Goal: Task Accomplishment & Management: Manage account settings

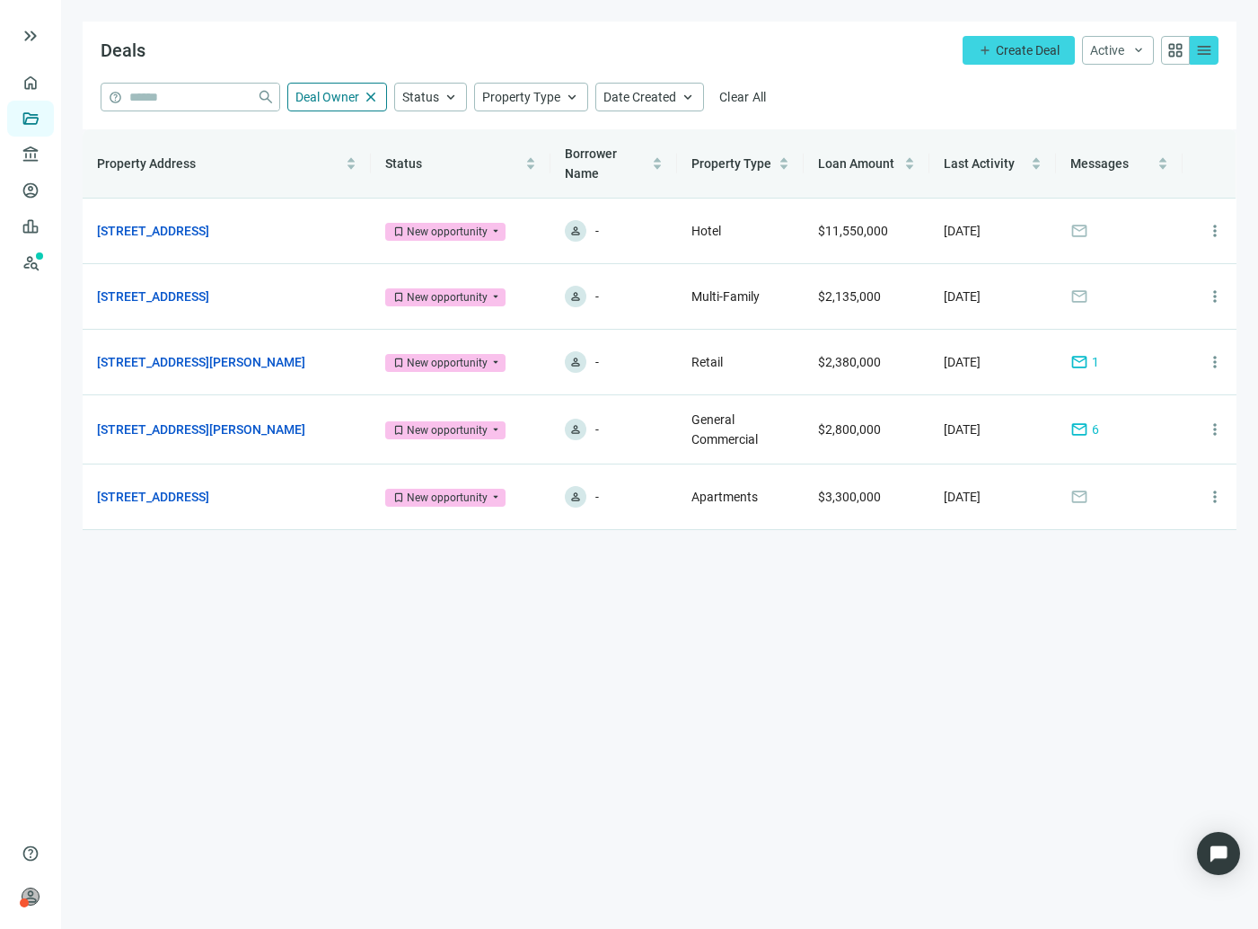
click at [324, 733] on main "Deals add Create Deal Active keyboard_arrow_down grid_view menu help close Deal…" at bounding box center [659, 464] width 1197 height 929
click at [168, 357] on link "[STREET_ADDRESS][PERSON_NAME]" at bounding box center [201, 362] width 208 height 20
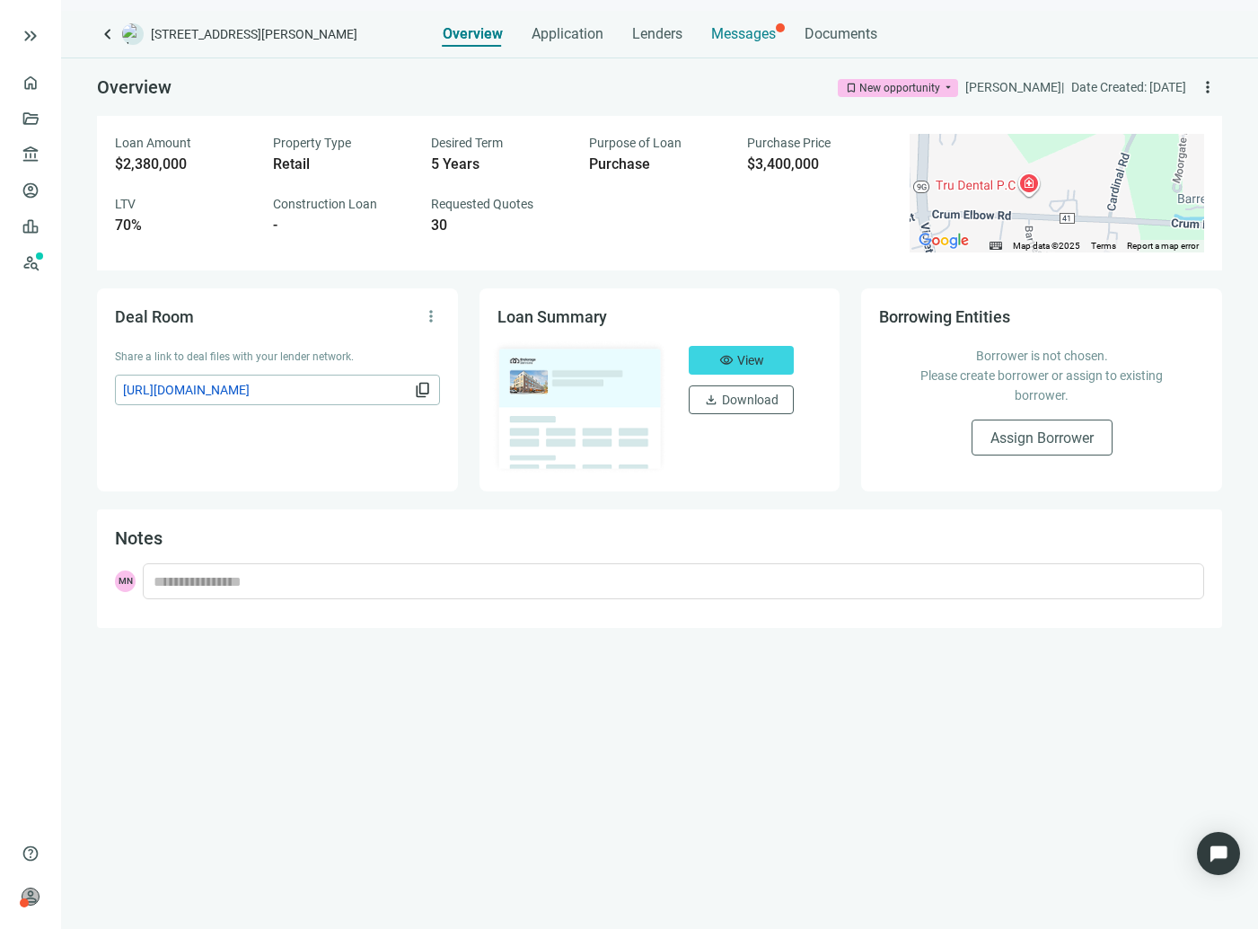
click at [735, 40] on span "Messages" at bounding box center [743, 33] width 65 height 17
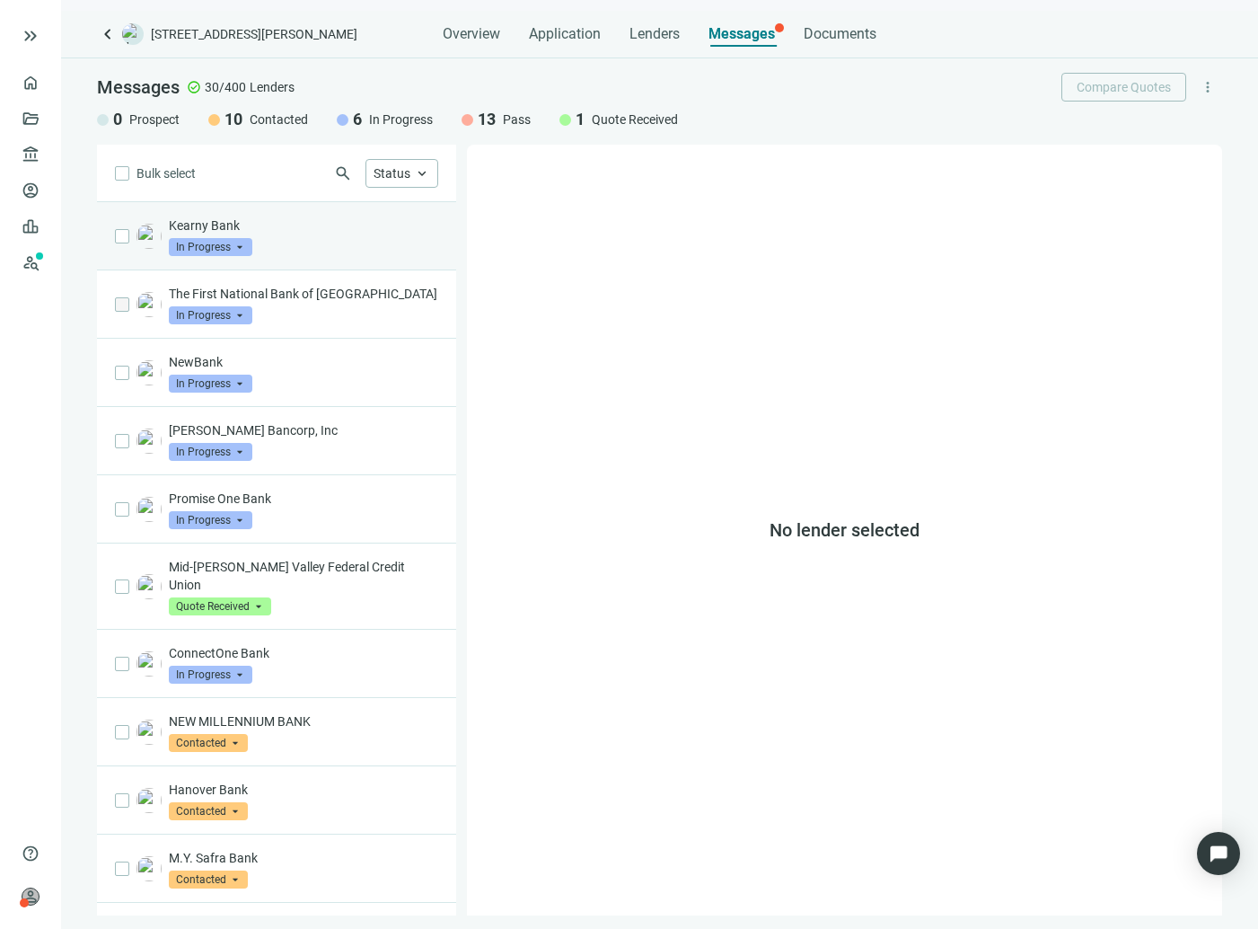
click at [311, 254] on div "Kearny Bank In Progress arrow_drop_down" at bounding box center [303, 236] width 269 height 40
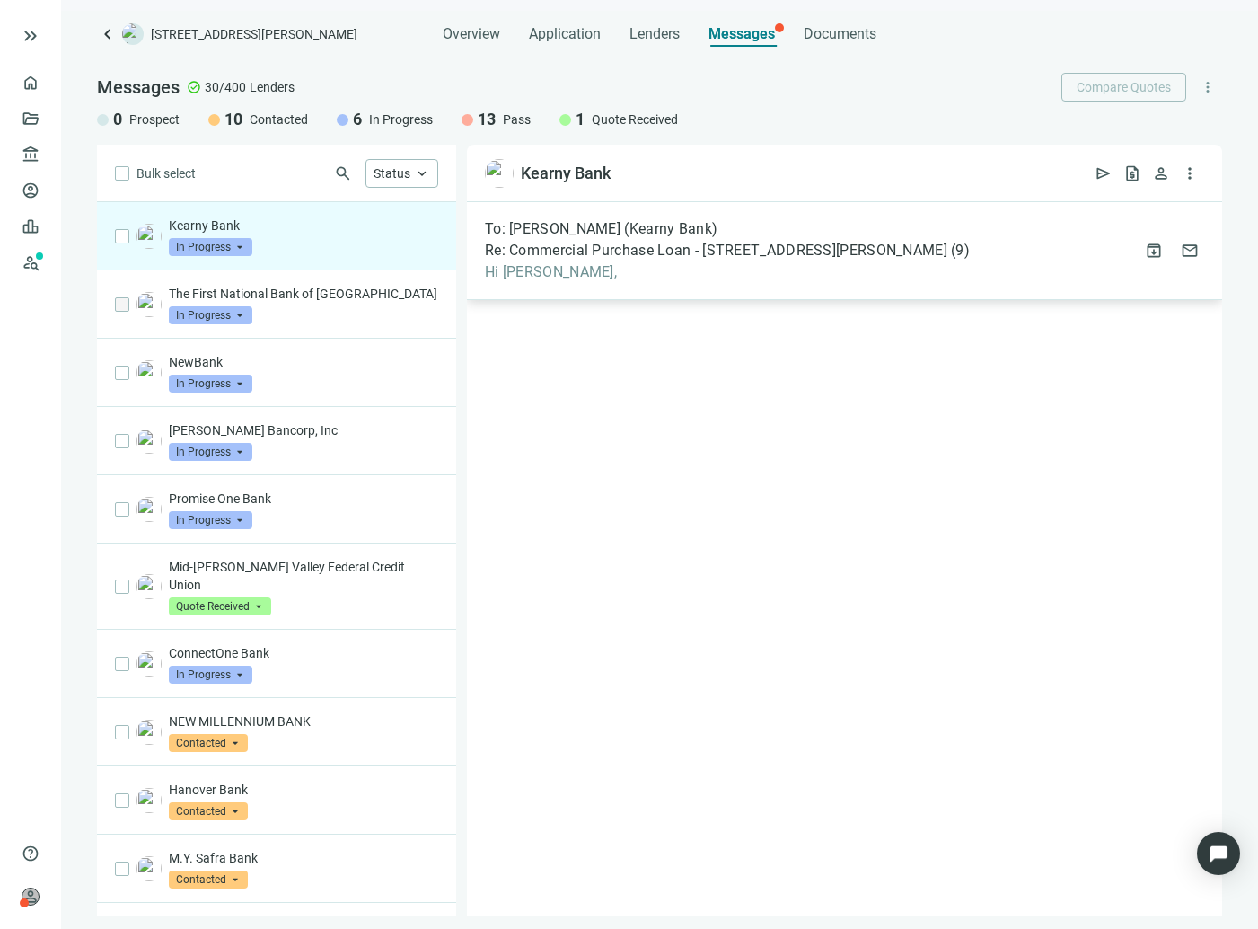
click at [493, 273] on span "Hi [PERSON_NAME]," at bounding box center [727, 272] width 485 height 18
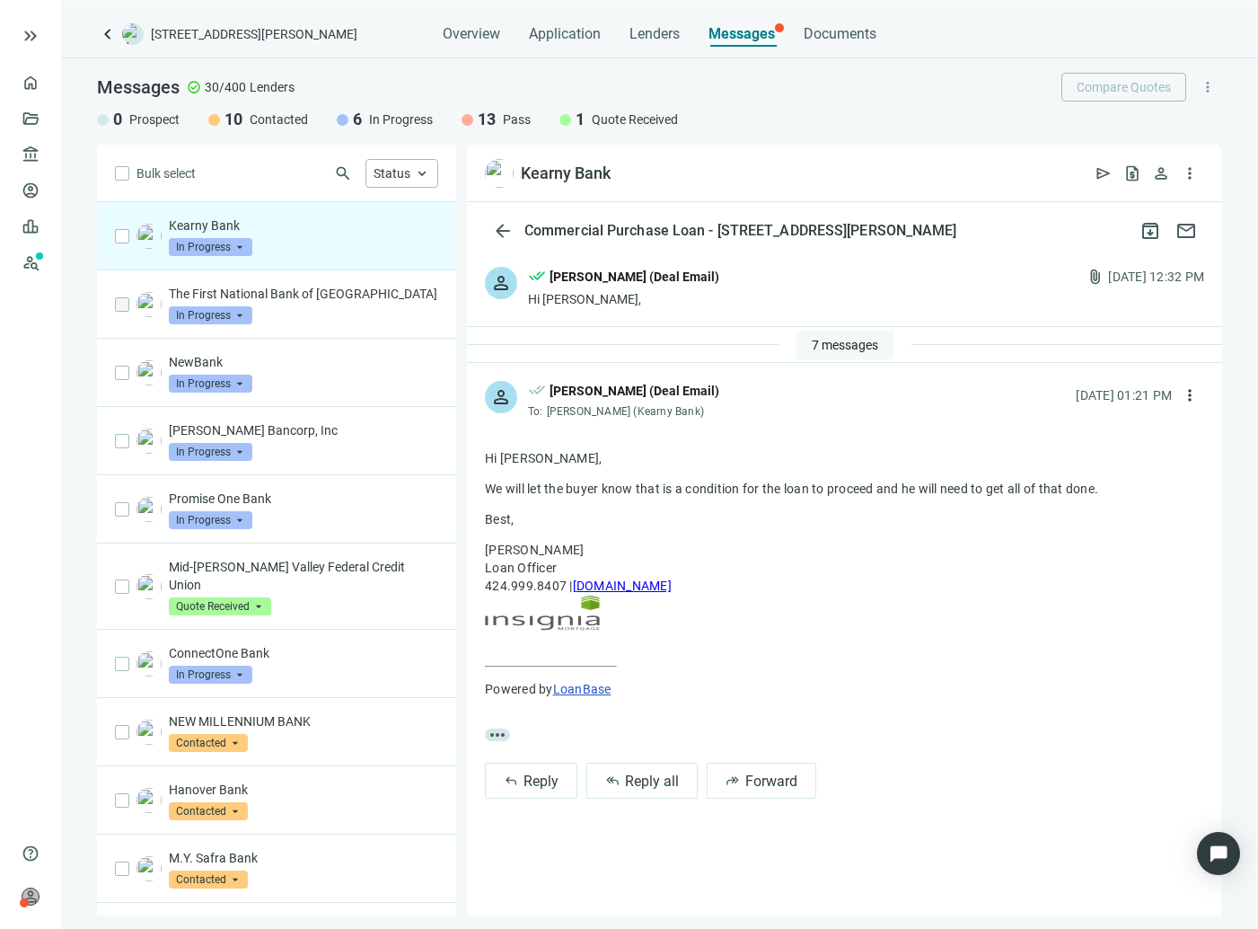
click at [840, 335] on button "7 messages" at bounding box center [845, 345] width 97 height 29
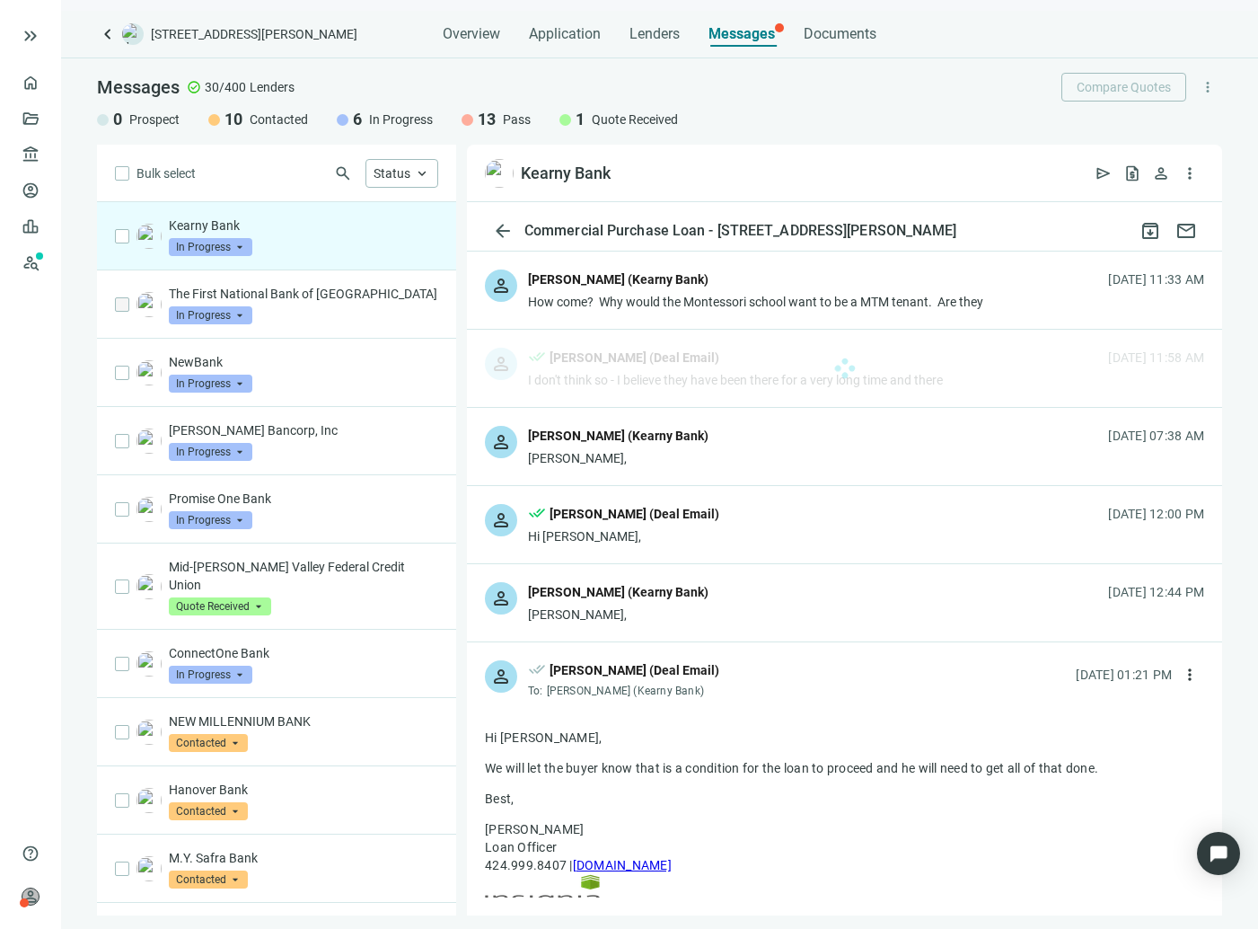
scroll to position [269, 0]
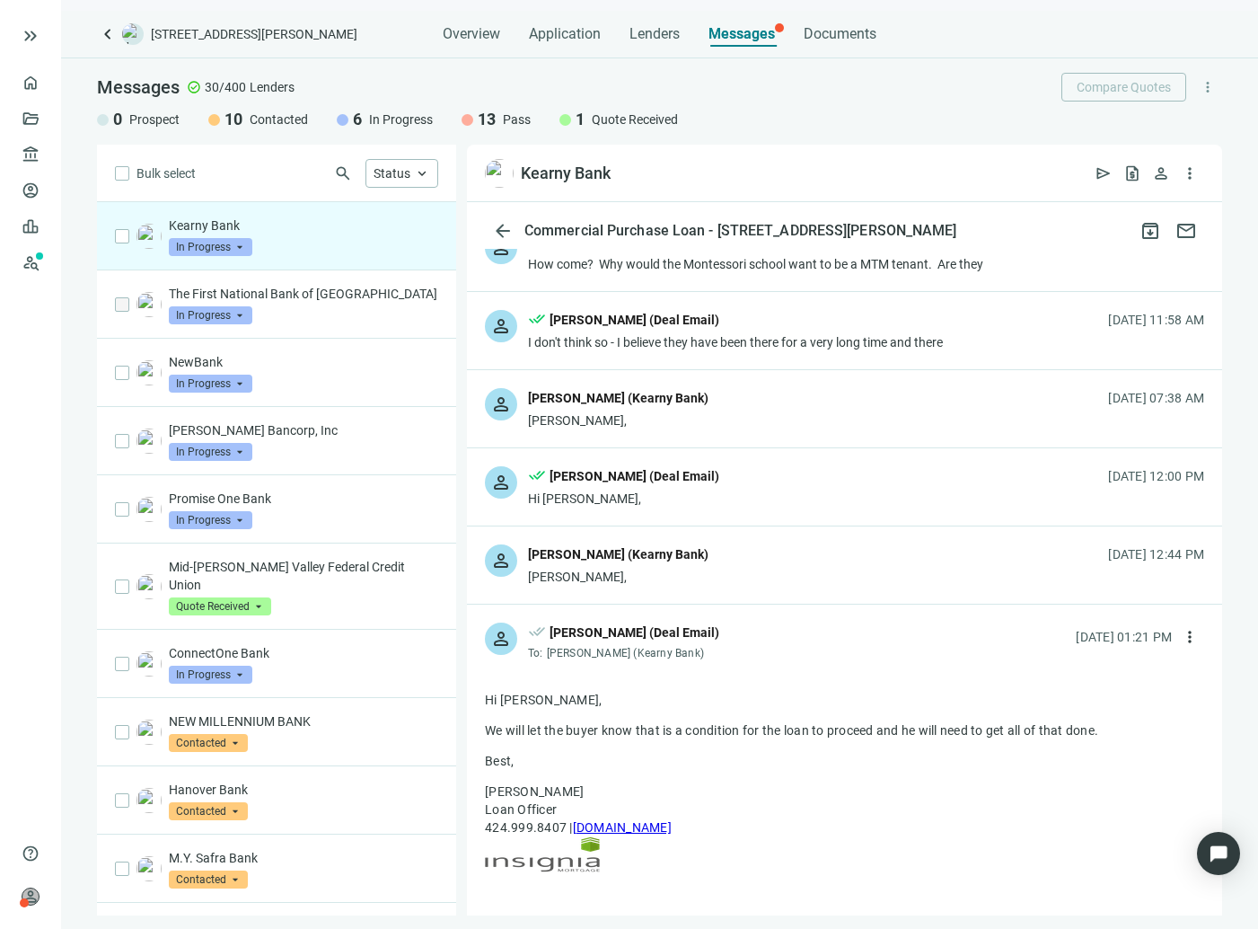
click at [682, 574] on div "[PERSON_NAME]," at bounding box center [618, 577] width 181 height 18
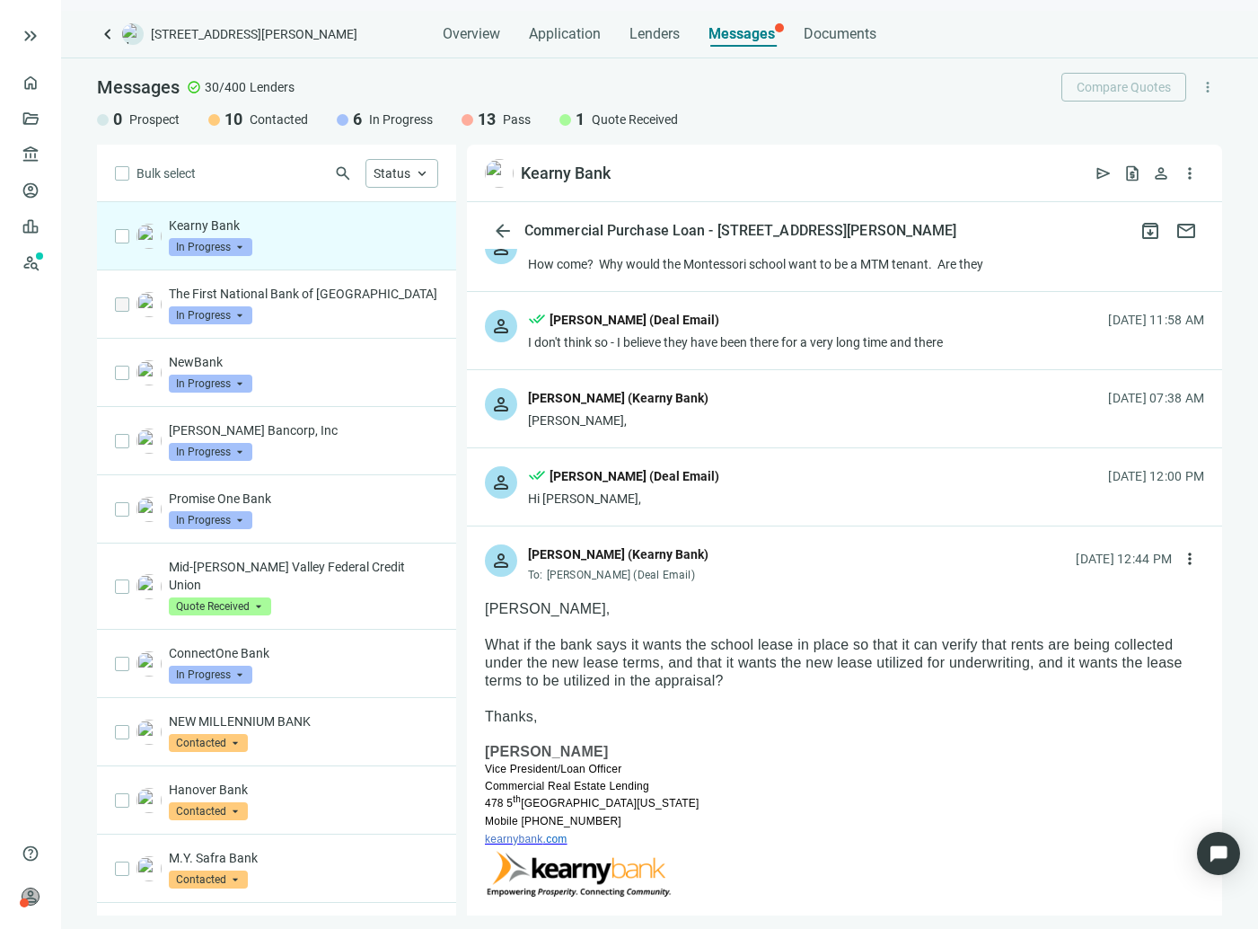
click at [654, 504] on div "Hi [PERSON_NAME]," at bounding box center [623, 498] width 191 height 18
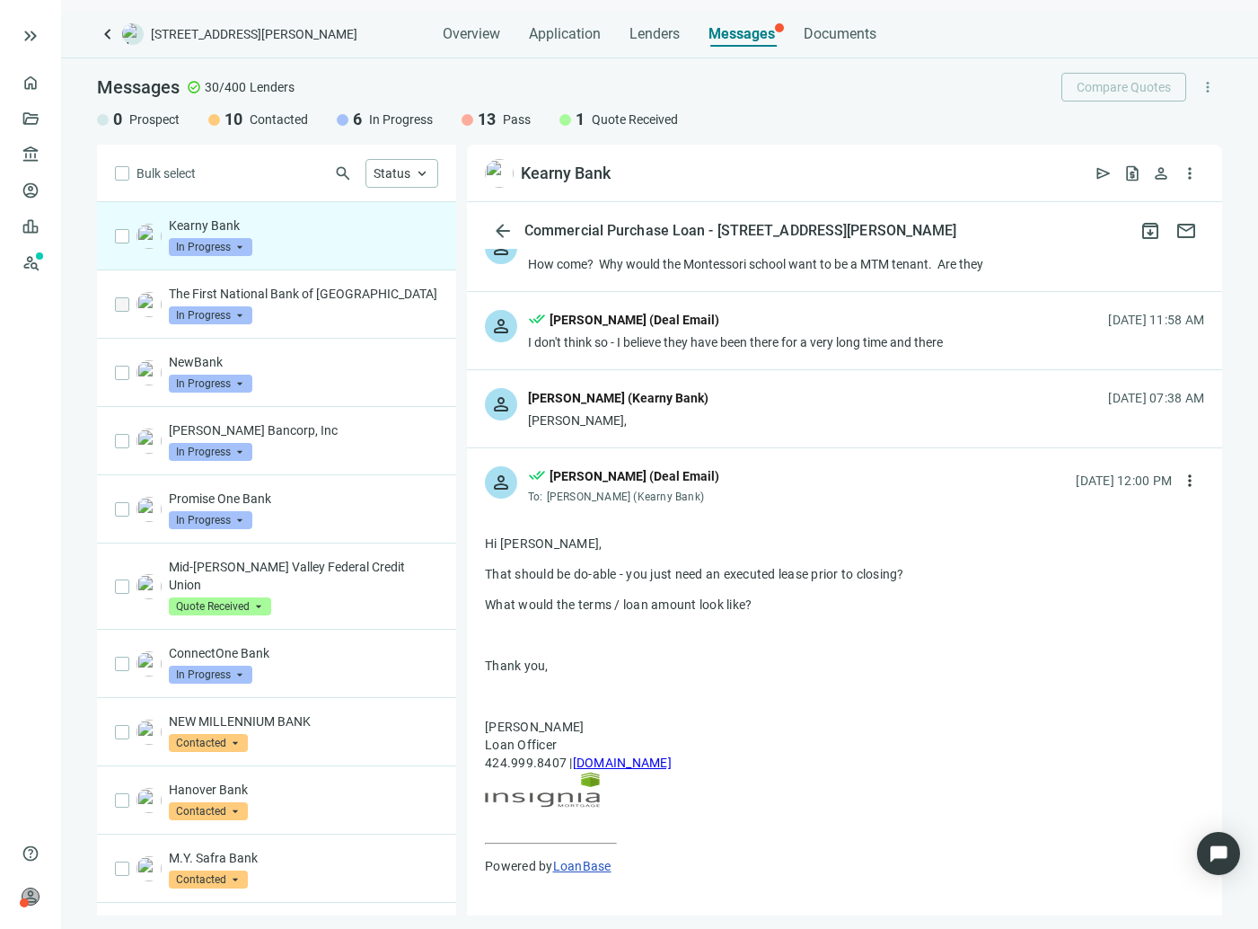
click at [655, 408] on div "[PERSON_NAME] (Kearny Bank)" at bounding box center [618, 399] width 181 height 23
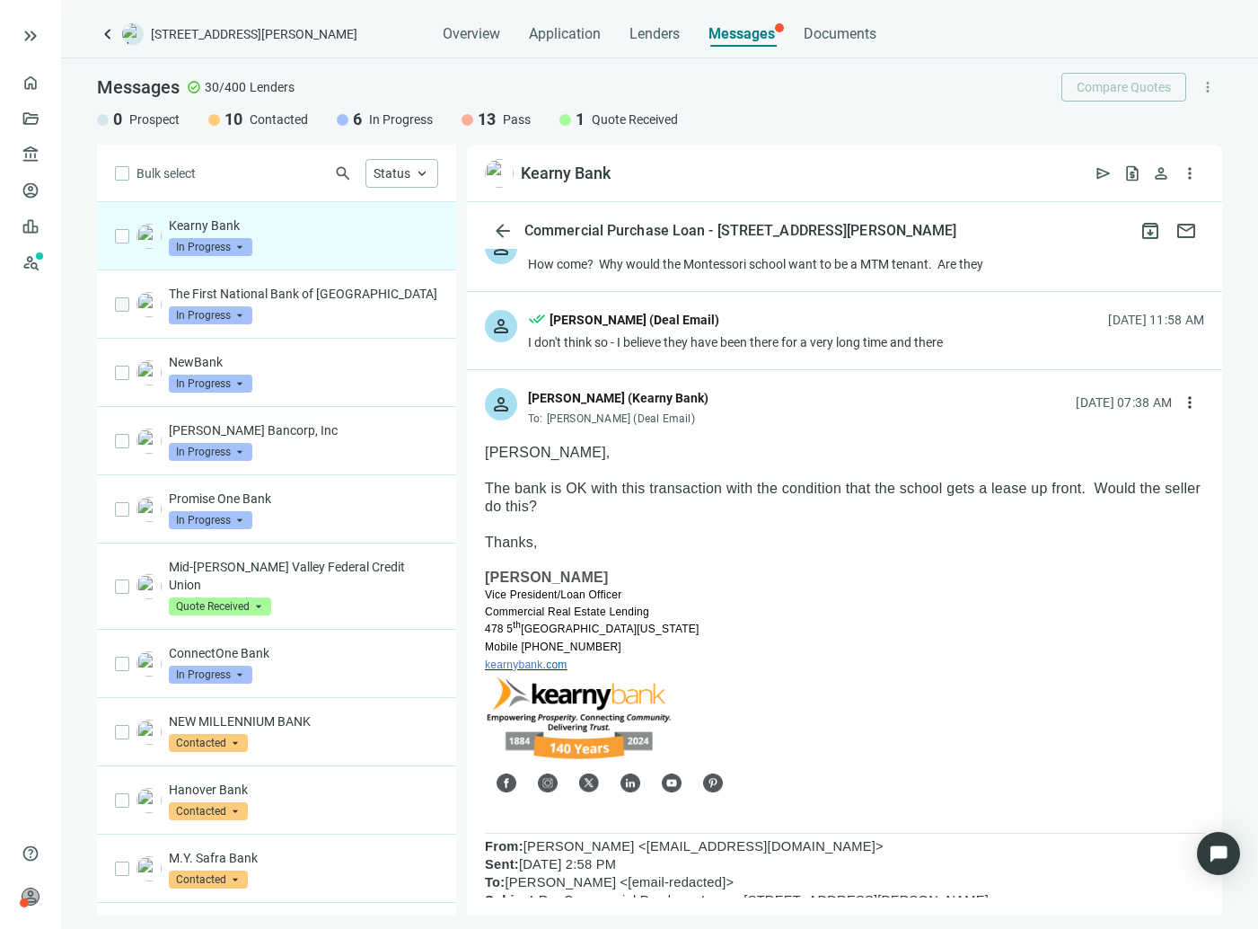
click at [655, 340] on div "I don't think so - I believe they have been there for a very long time and there" at bounding box center [735, 342] width 415 height 18
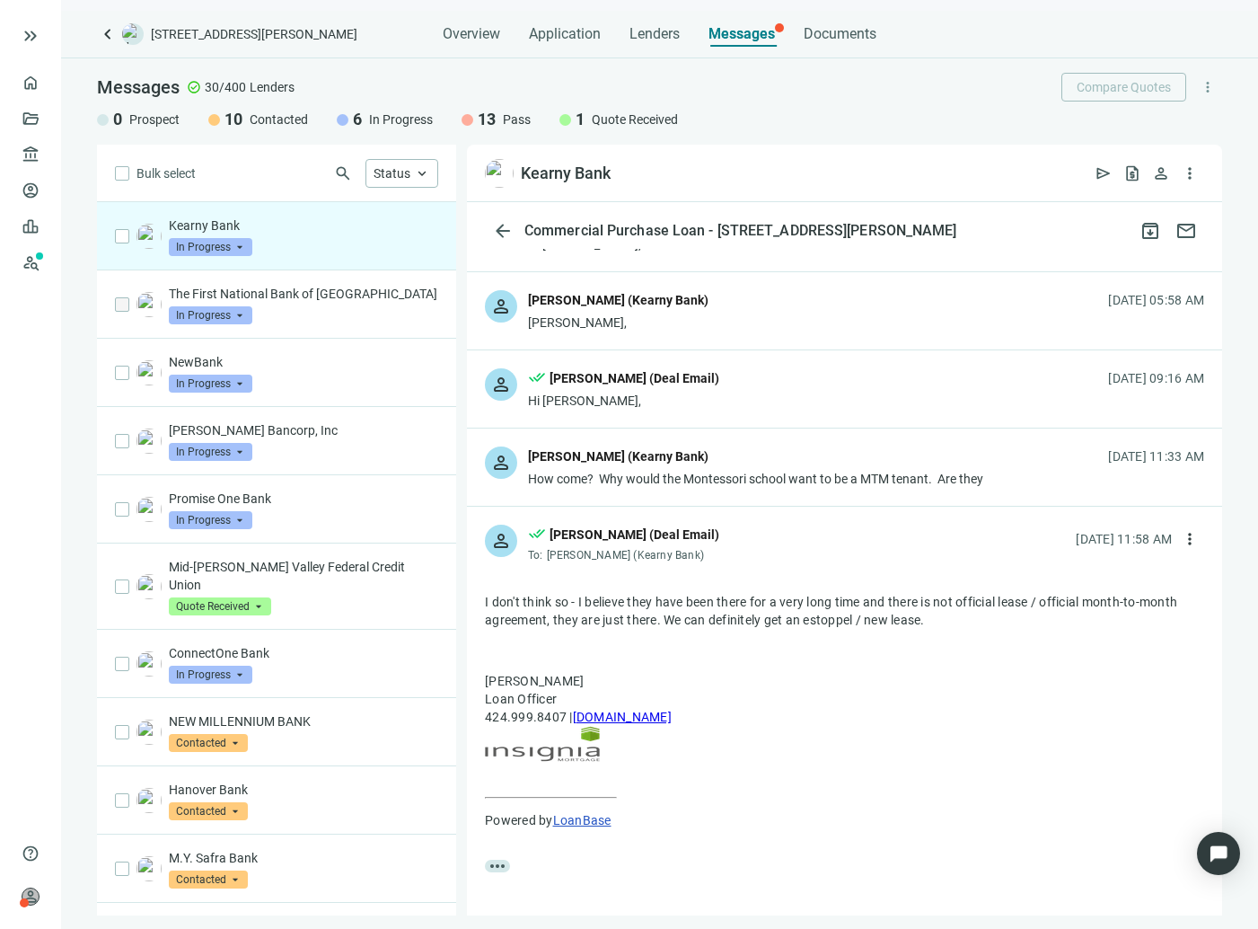
scroll to position [0, 0]
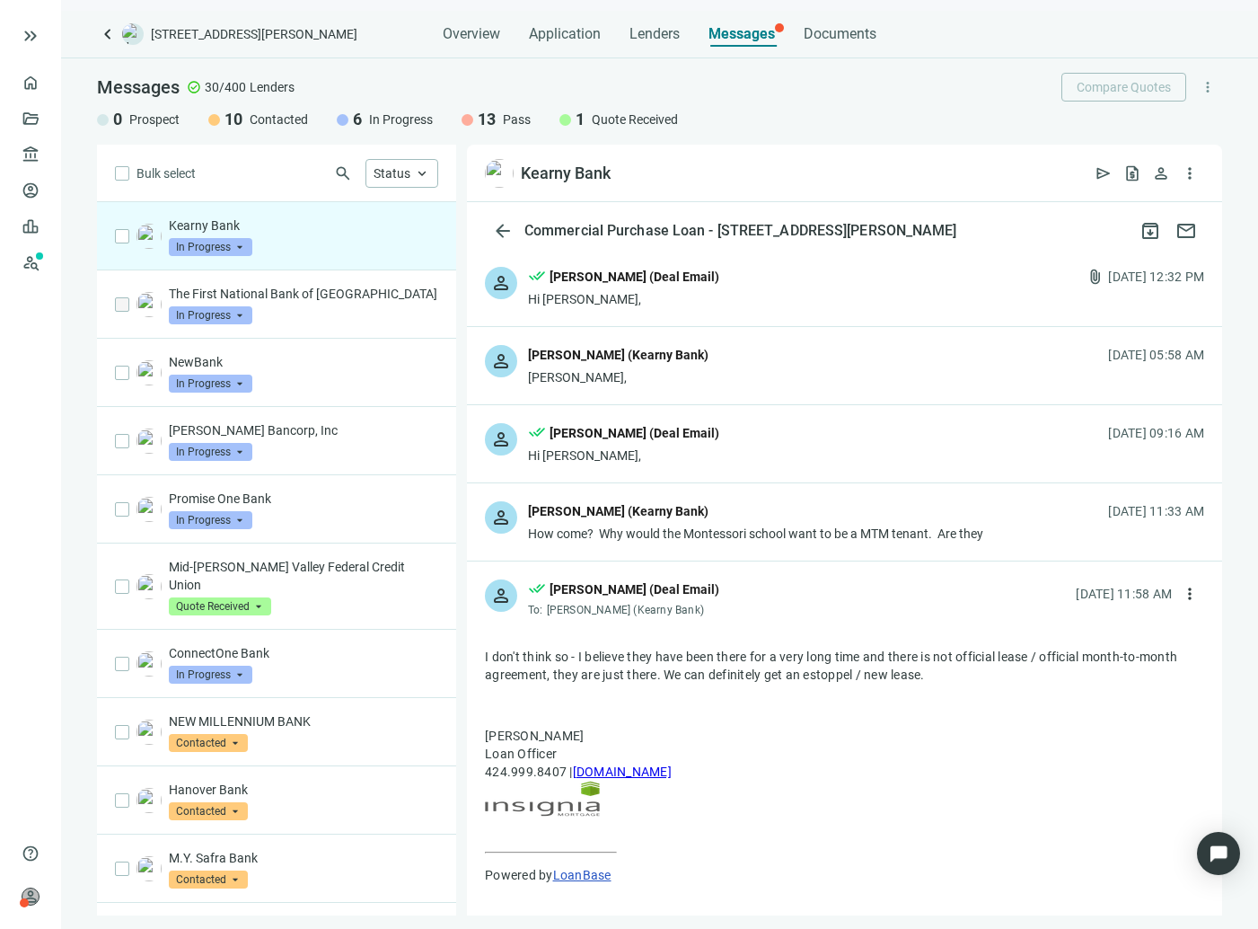
click at [638, 494] on div "person [PERSON_NAME] (Kearny Bank) How come? Why would the Montessori school wa…" at bounding box center [844, 521] width 755 height 77
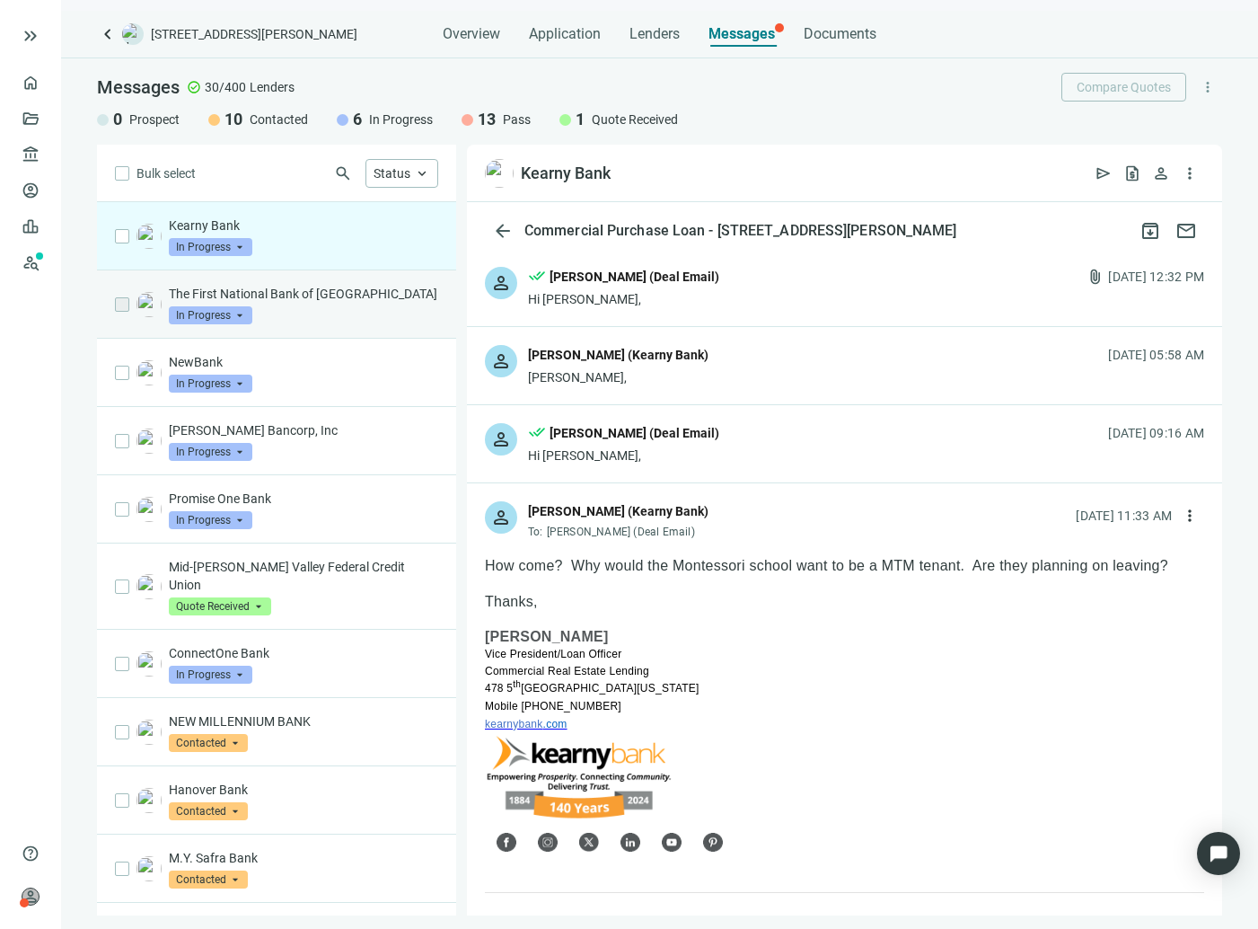
click at [313, 304] on div "The First National Bank of Long Island In Progress arrow_drop_down" at bounding box center [303, 305] width 269 height 40
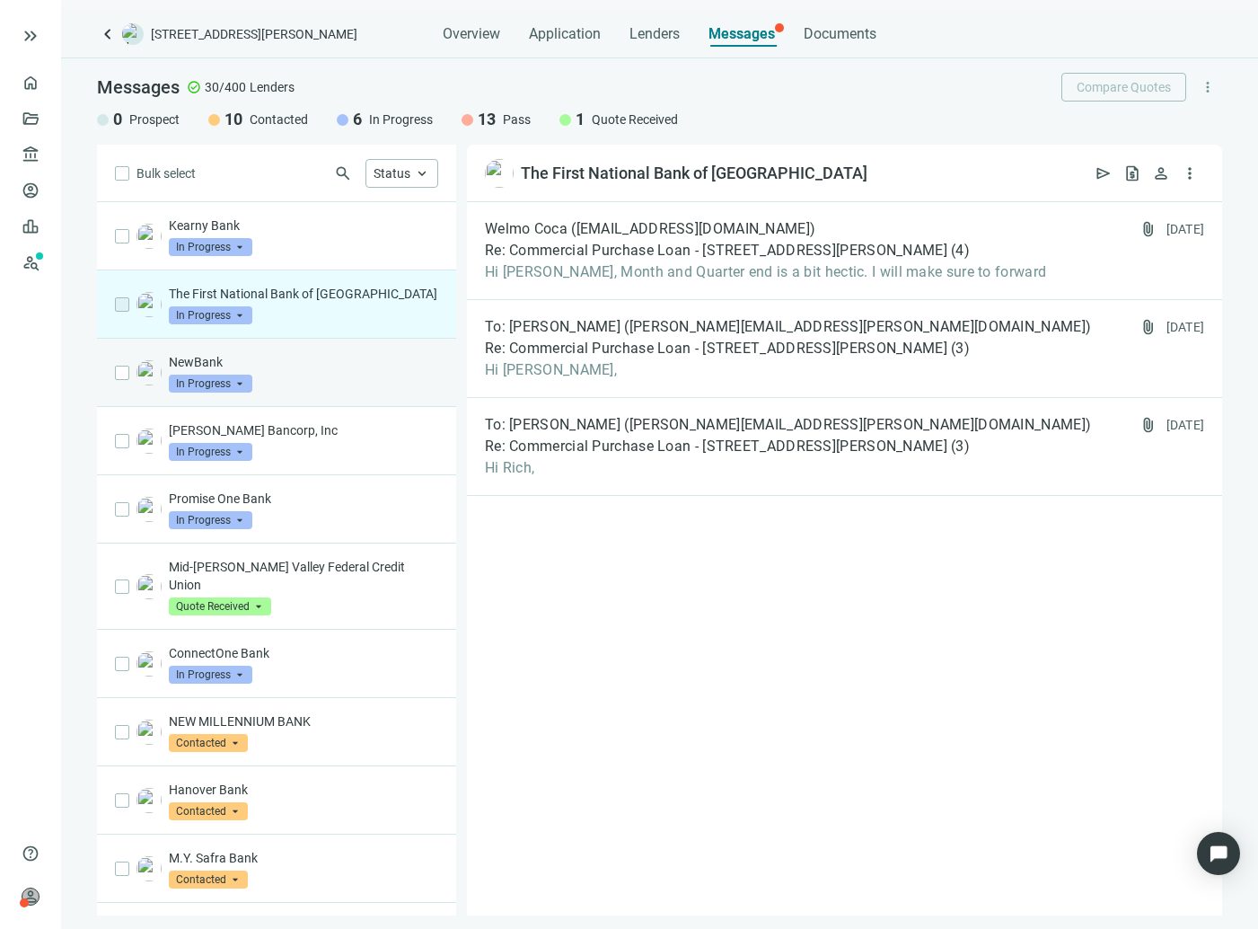
click at [319, 370] on p "NewBank" at bounding box center [303, 362] width 269 height 18
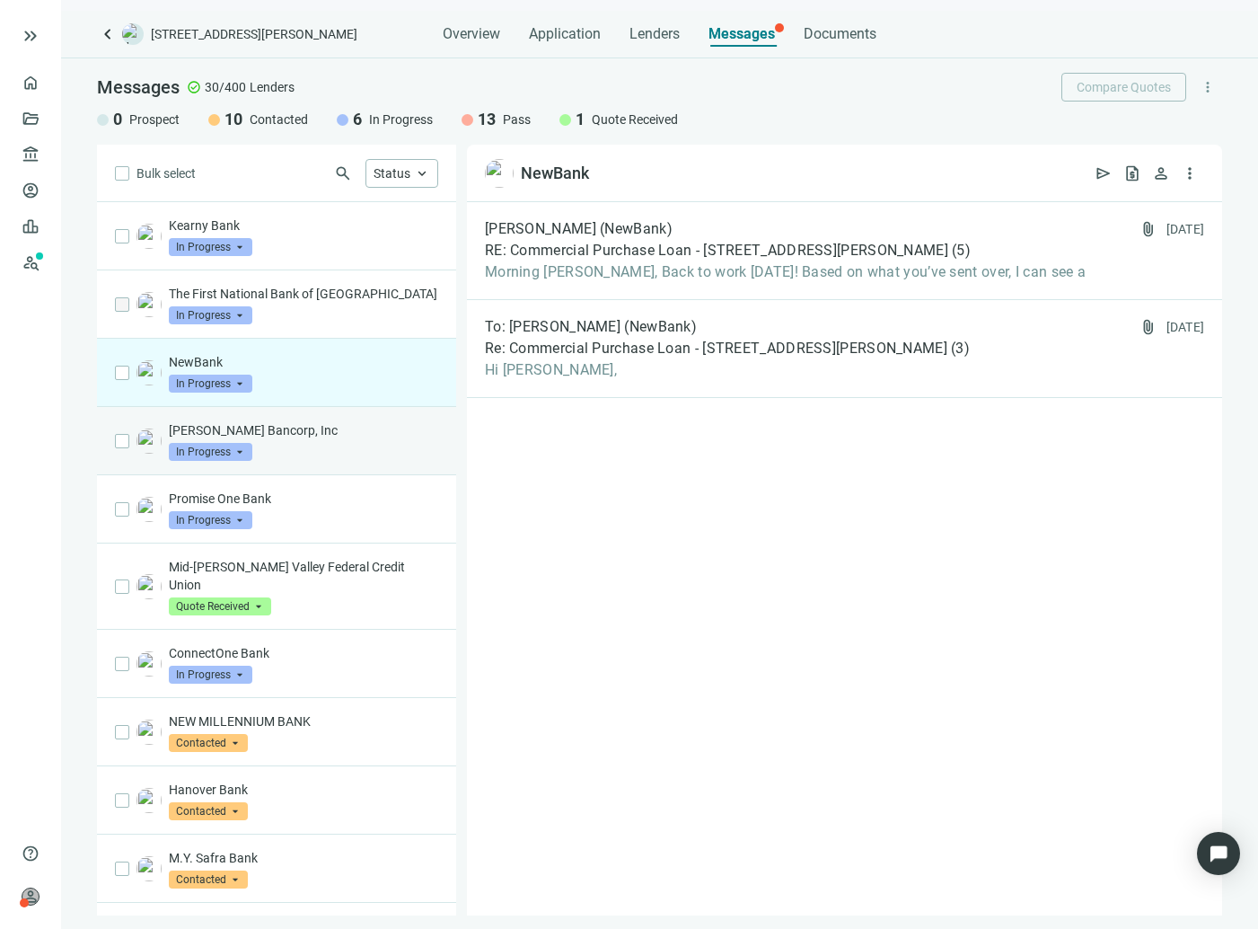
click at [315, 445] on div "[PERSON_NAME] Bancorp, Inc In Progress arrow_drop_down" at bounding box center [303, 441] width 269 height 40
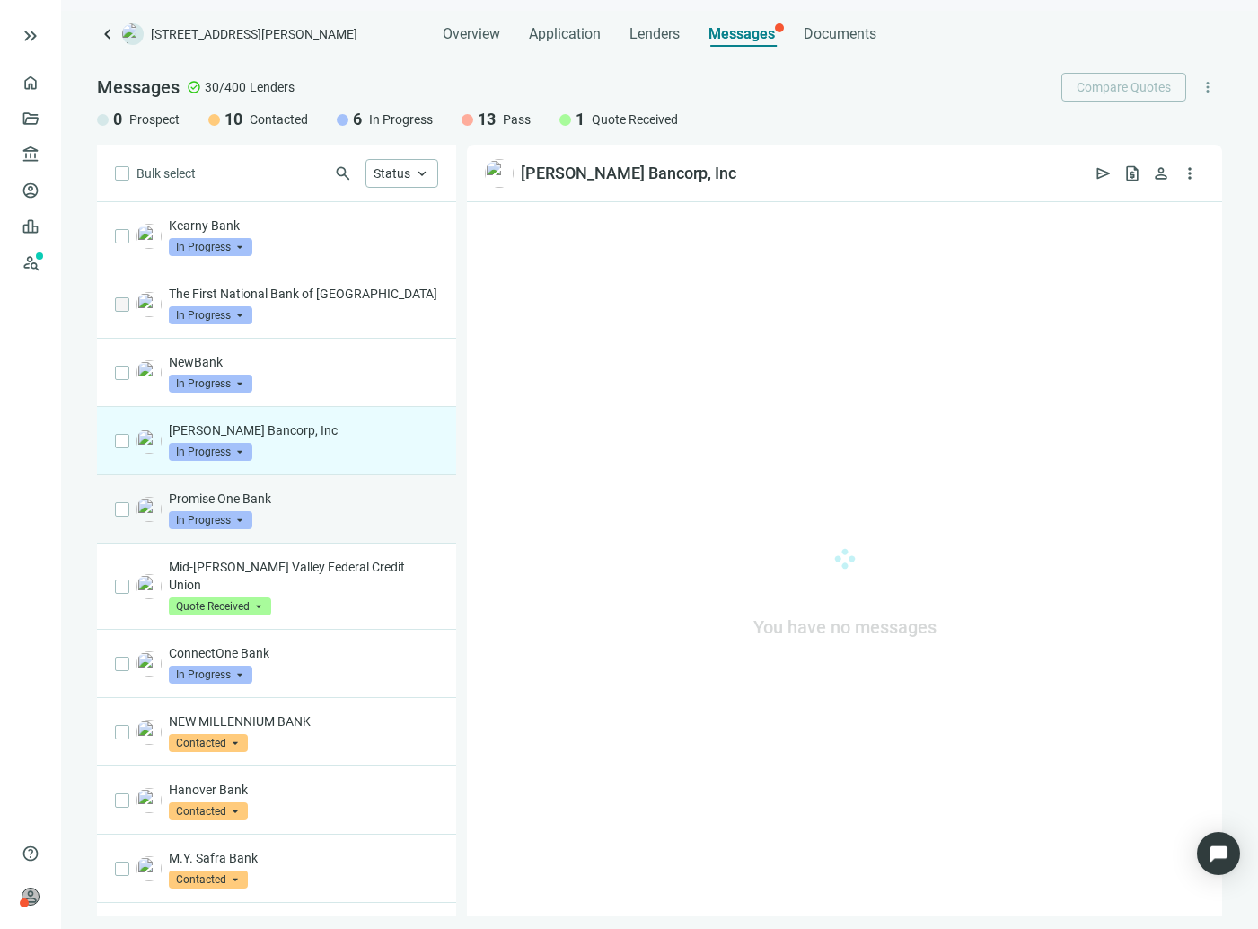
click at [302, 508] on div "Promise One Bank In Progress arrow_drop_down" at bounding box center [303, 509] width 269 height 40
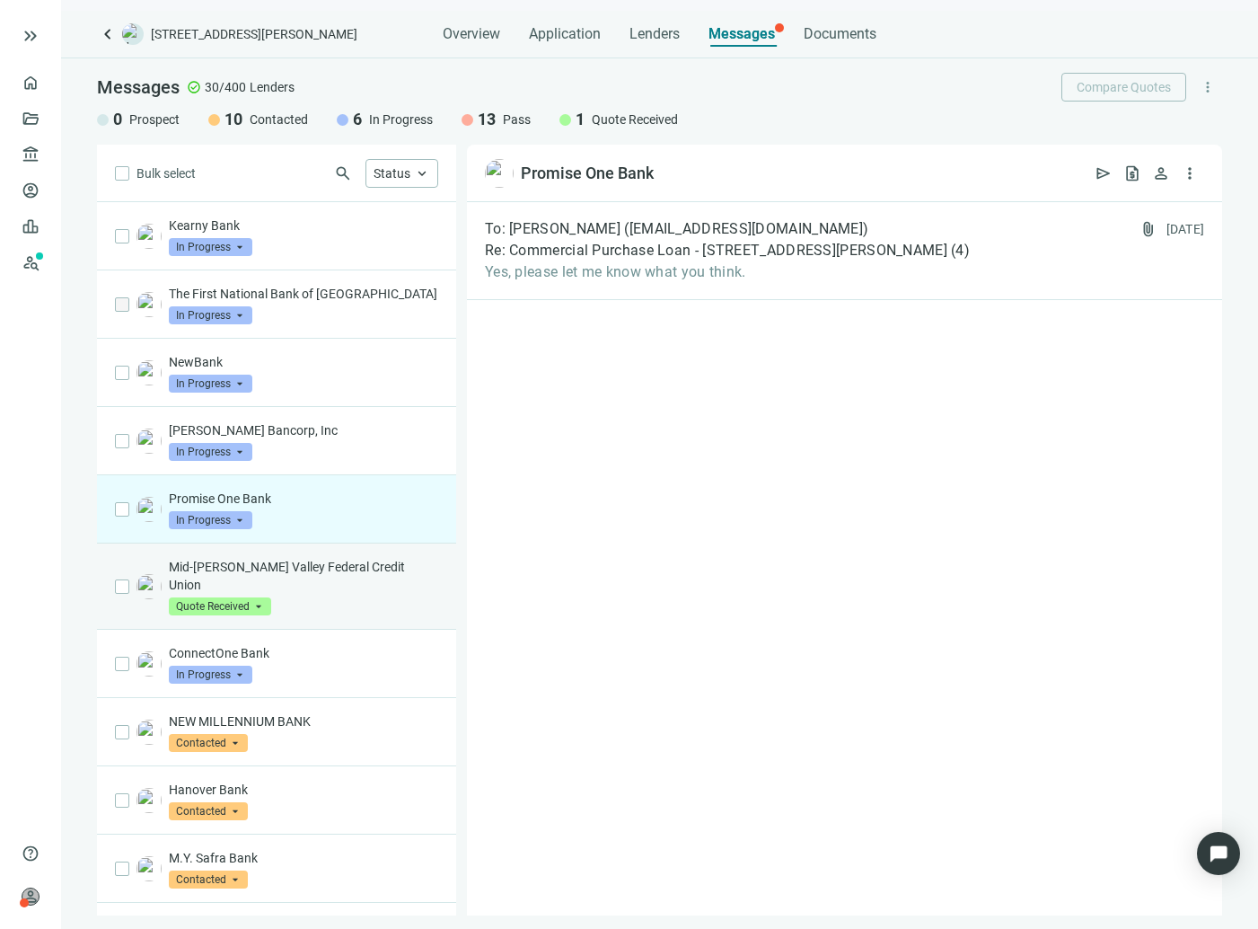
click at [302, 567] on p "Mid-[PERSON_NAME] Valley Federal Credit Union" at bounding box center [303, 576] width 269 height 36
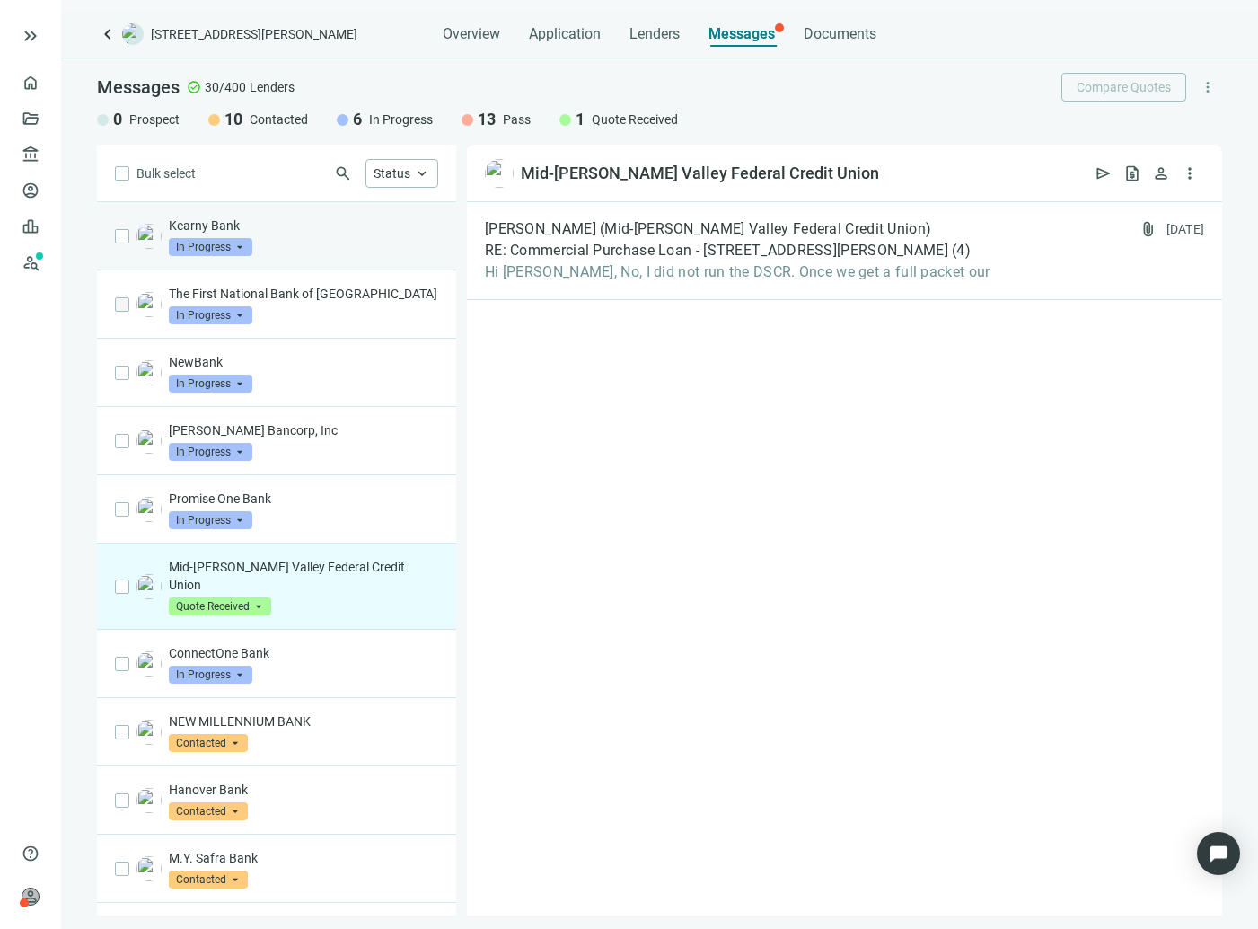
click at [325, 258] on div "Kearny Bank In Progress arrow_drop_down" at bounding box center [276, 236] width 359 height 68
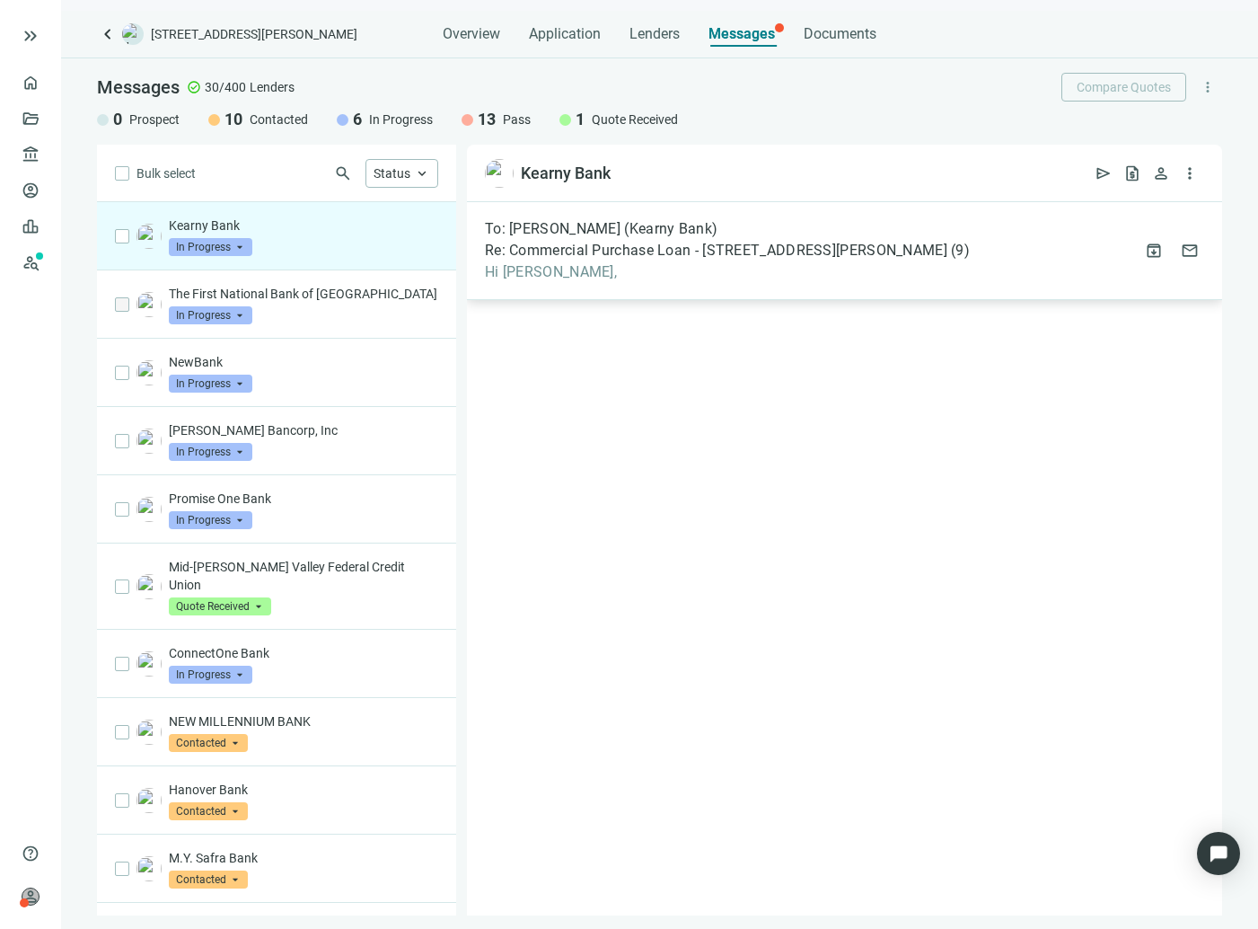
click at [646, 268] on span "Hi [PERSON_NAME]," at bounding box center [727, 272] width 485 height 18
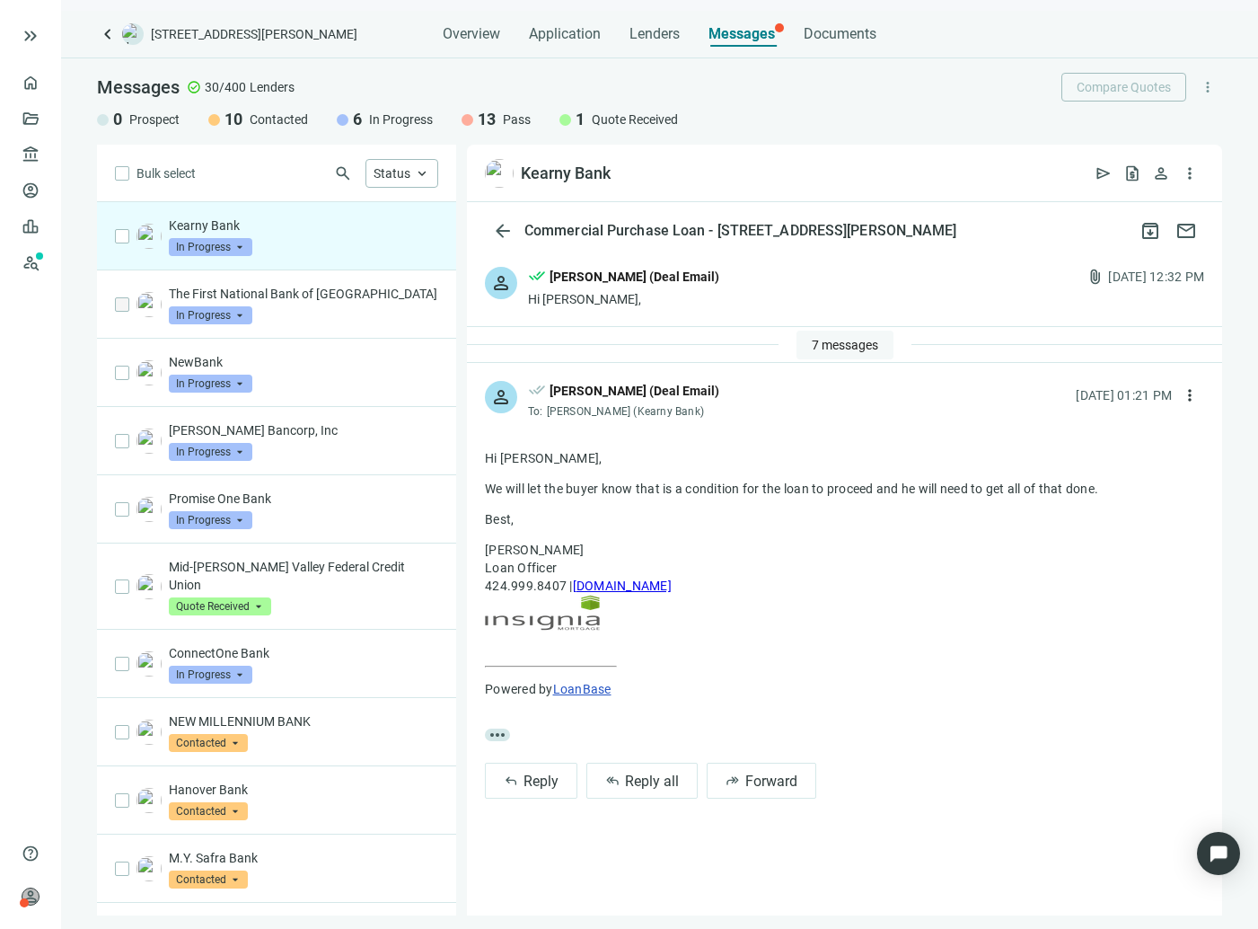
click at [876, 345] on span "7 messages" at bounding box center [845, 345] width 66 height 14
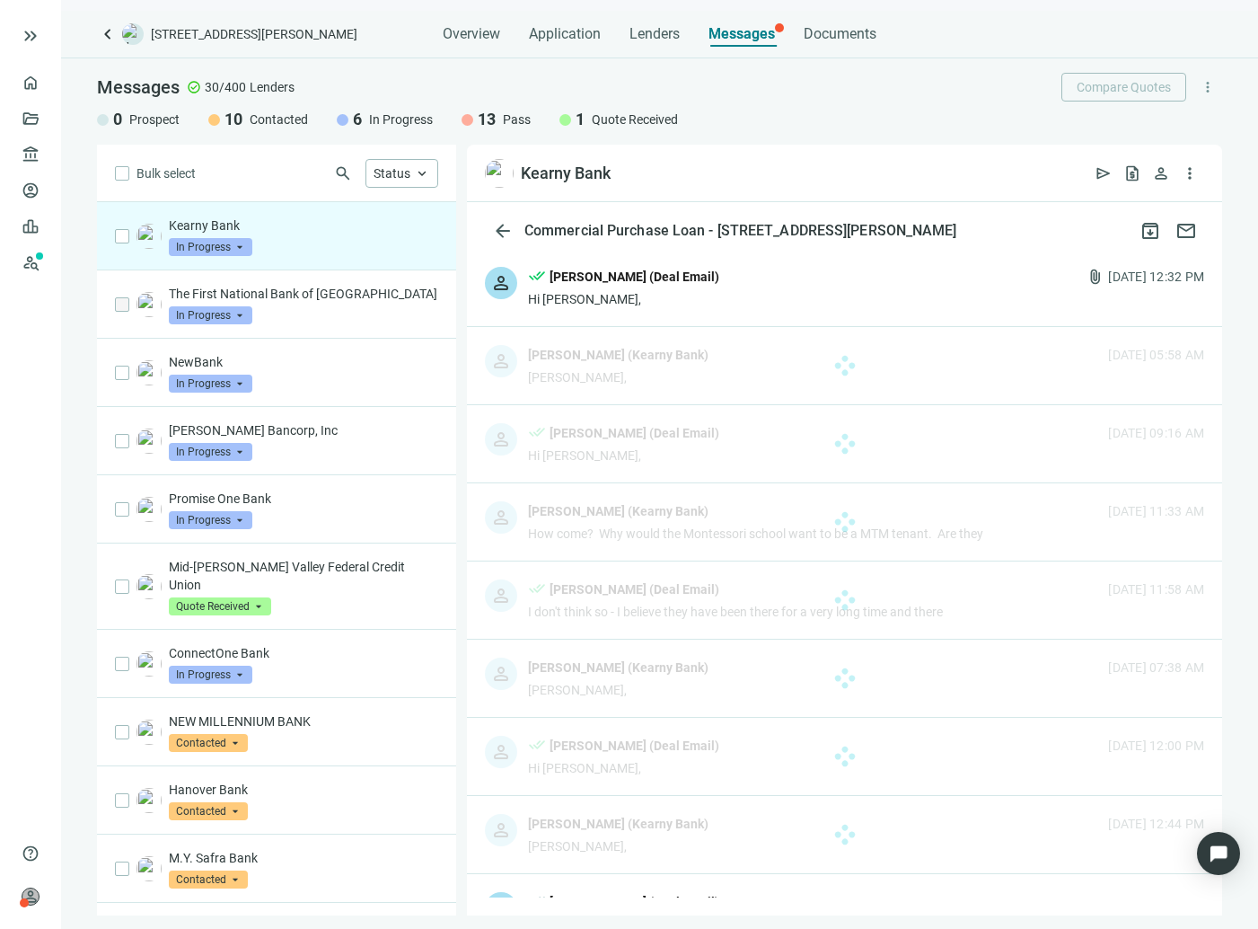
click at [645, 297] on div "Hi [PERSON_NAME]," at bounding box center [623, 299] width 191 height 18
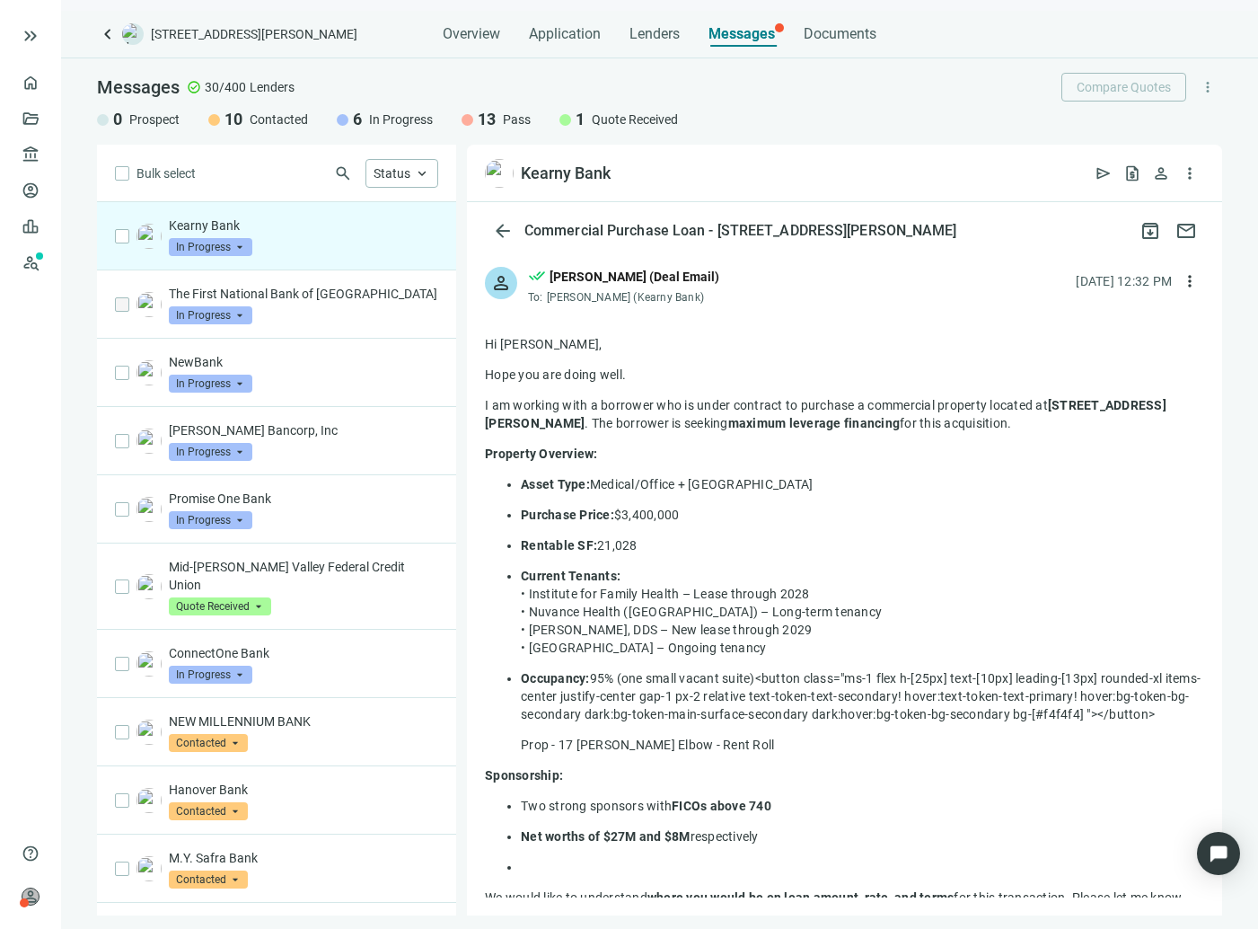
click at [670, 339] on p "Hi [PERSON_NAME]," at bounding box center [844, 344] width 719 height 18
click at [669, 305] on div "done_all [PERSON_NAME] (Deal Email) To: [PERSON_NAME] (Kearny Bank)" at bounding box center [623, 287] width 191 height 41
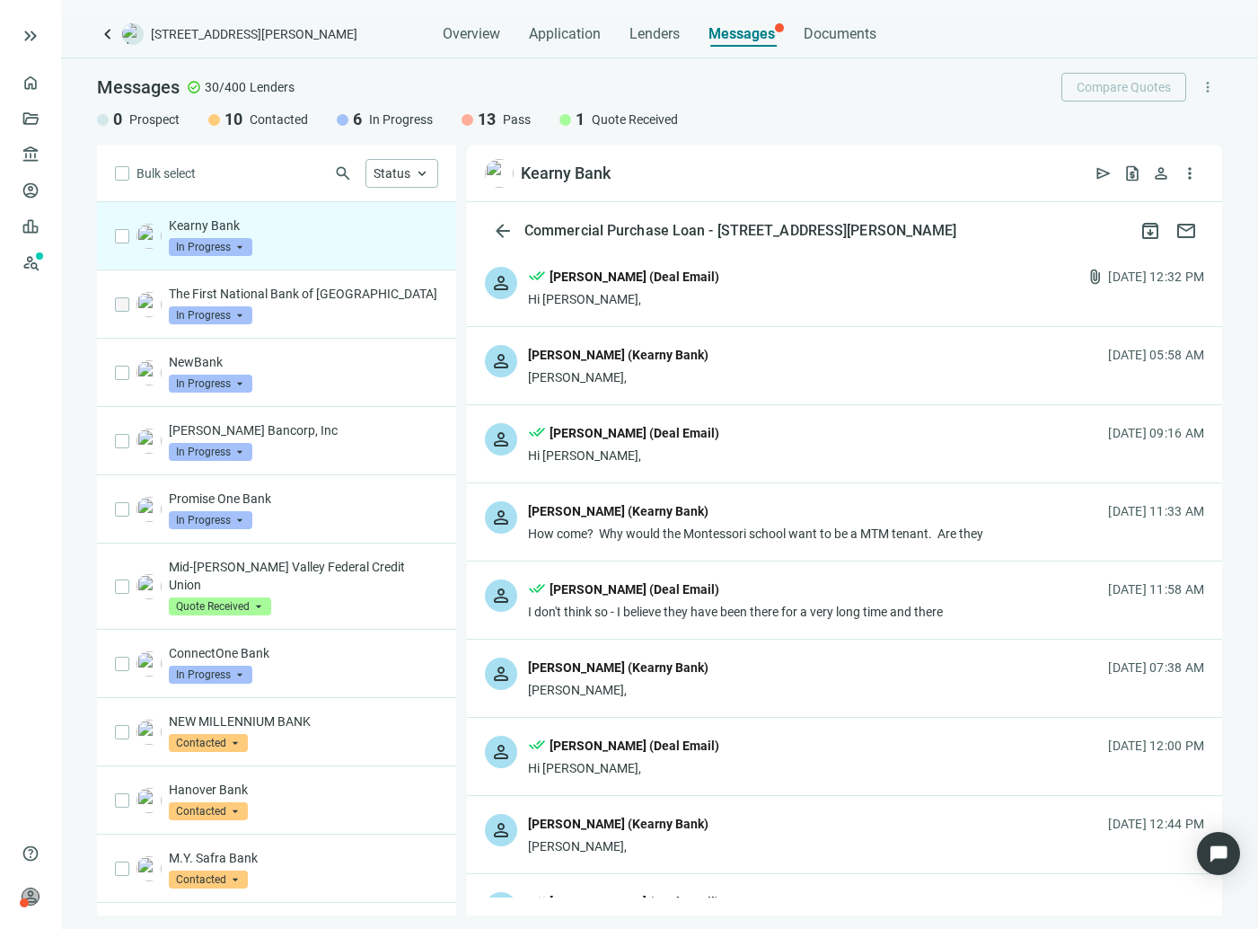
click at [714, 515] on div "[PERSON_NAME] (Kearny Bank)" at bounding box center [755, 512] width 455 height 23
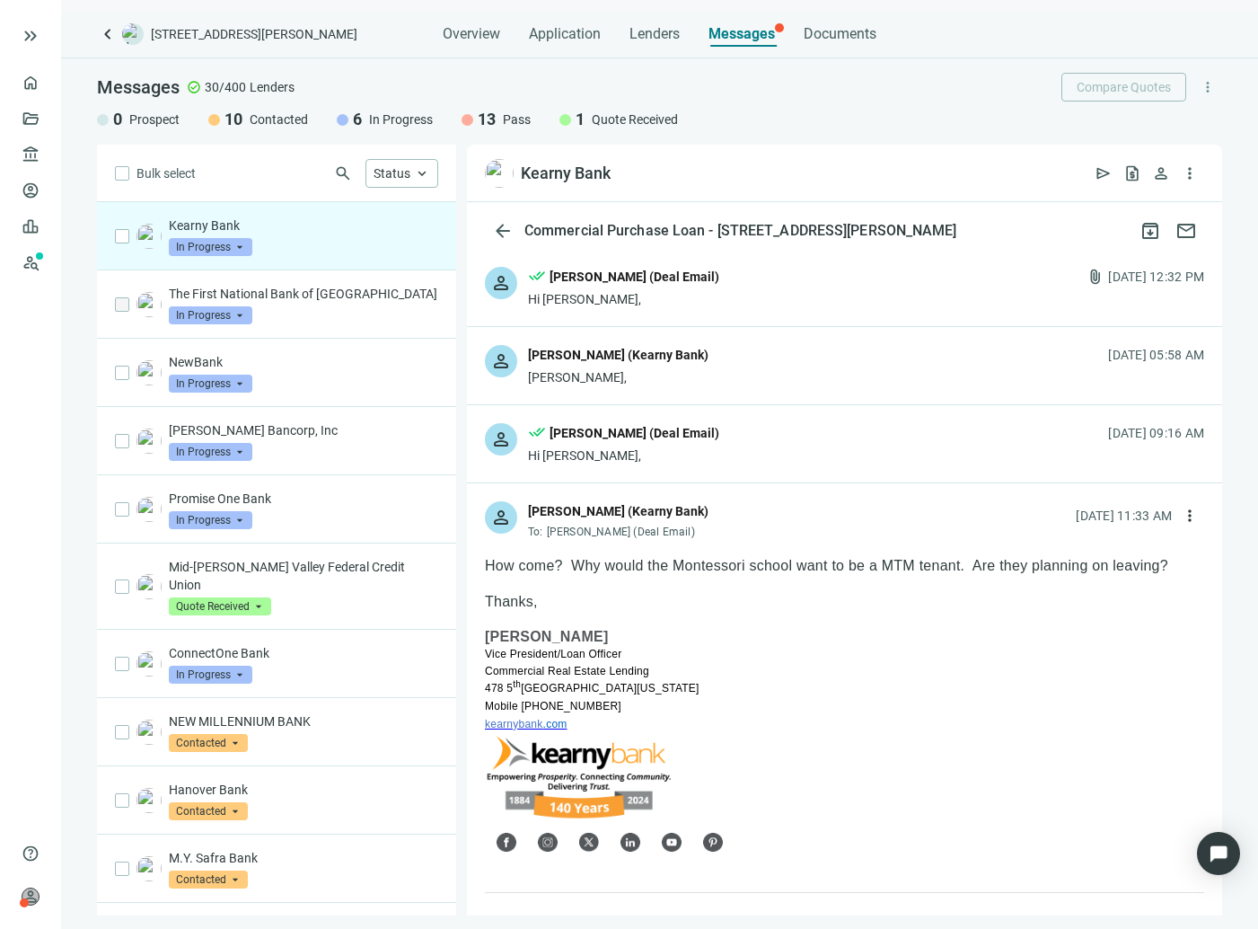
click at [779, 520] on div "person [PERSON_NAME] (Kearny Bank) To: [PERSON_NAME] (Deal Email) [DATE] 11:33 …" at bounding box center [844, 512] width 755 height 59
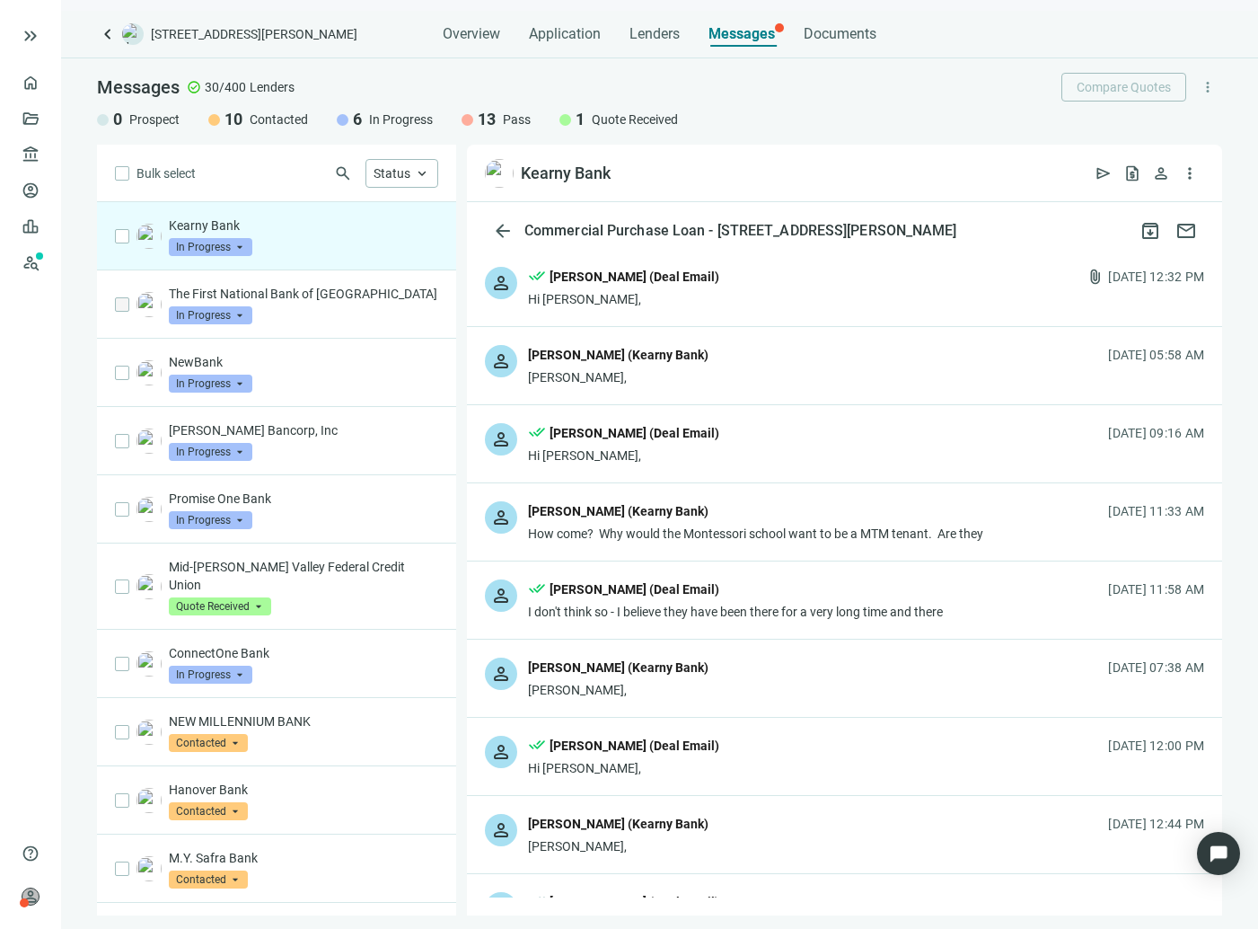
click at [768, 469] on div "person done_all [PERSON_NAME] (Deal Email) Hi [PERSON_NAME], [DATE] 09:16 AM" at bounding box center [844, 443] width 755 height 77
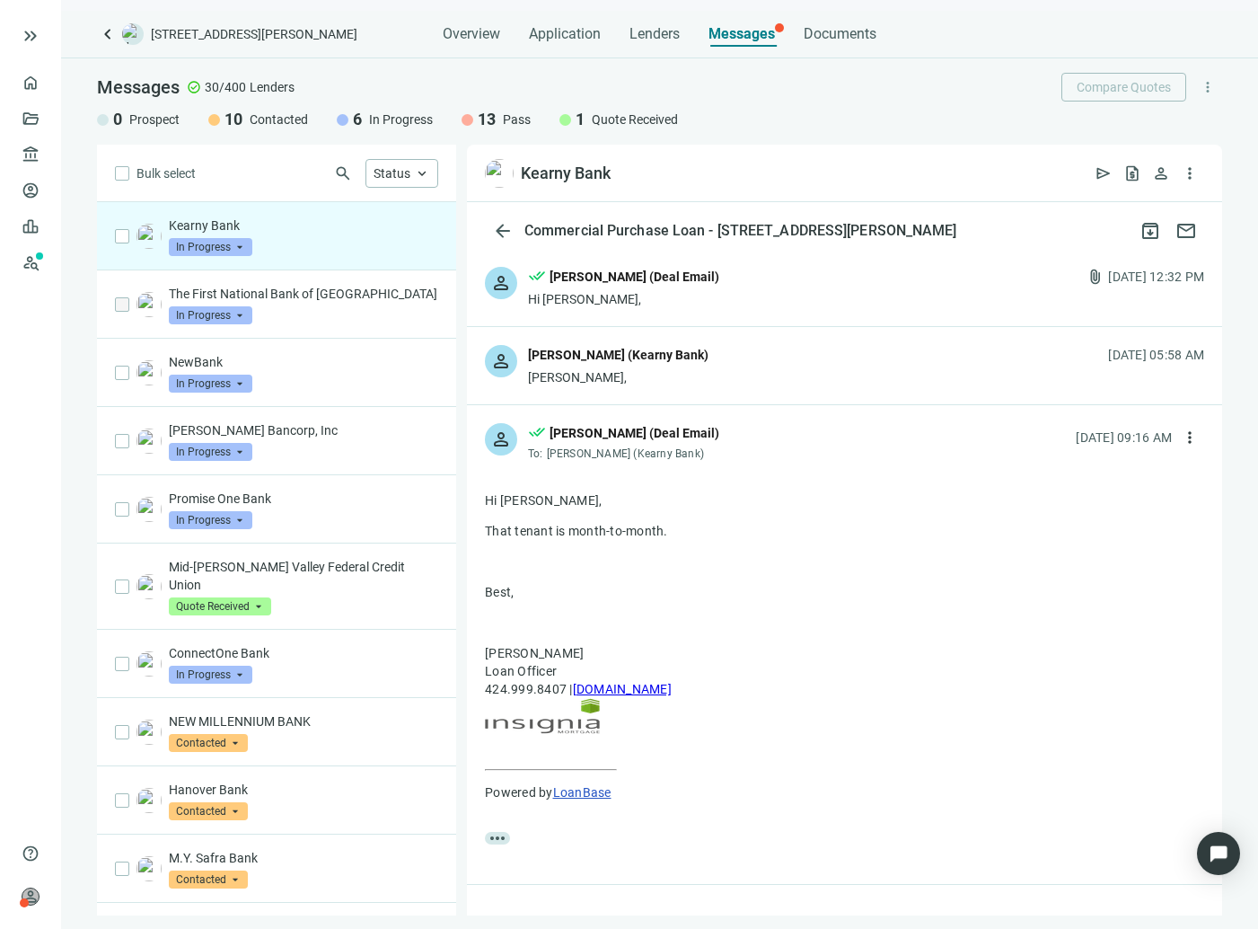
click at [768, 460] on div "person done_all [PERSON_NAME] (Deal Email) To: [PERSON_NAME] (Kearny Bank) [DAT…" at bounding box center [844, 434] width 755 height 59
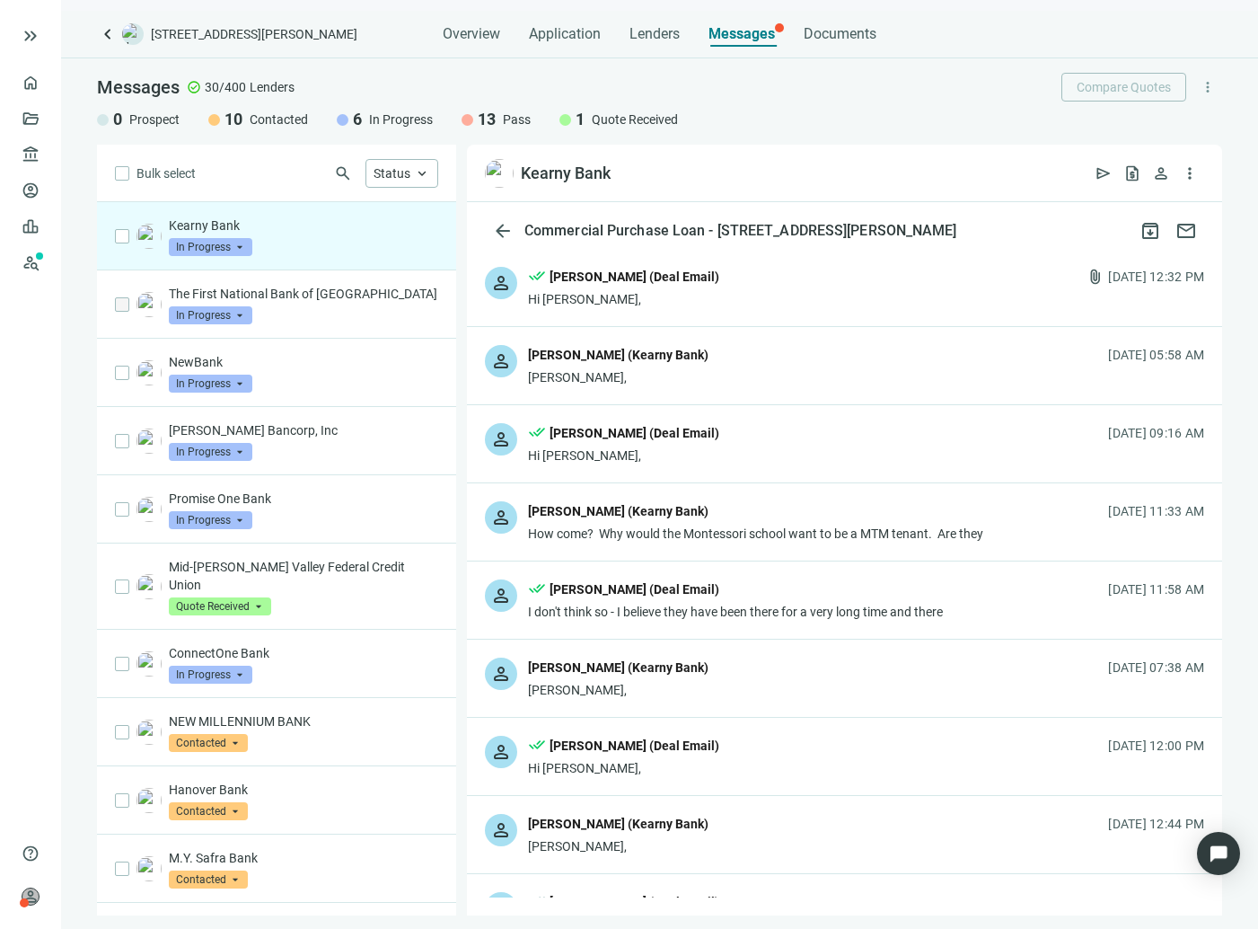
click at [762, 381] on div "person [PERSON_NAME] (Kearny Bank) [PERSON_NAME], [DATE] 05:58 AM" at bounding box center [844, 365] width 755 height 77
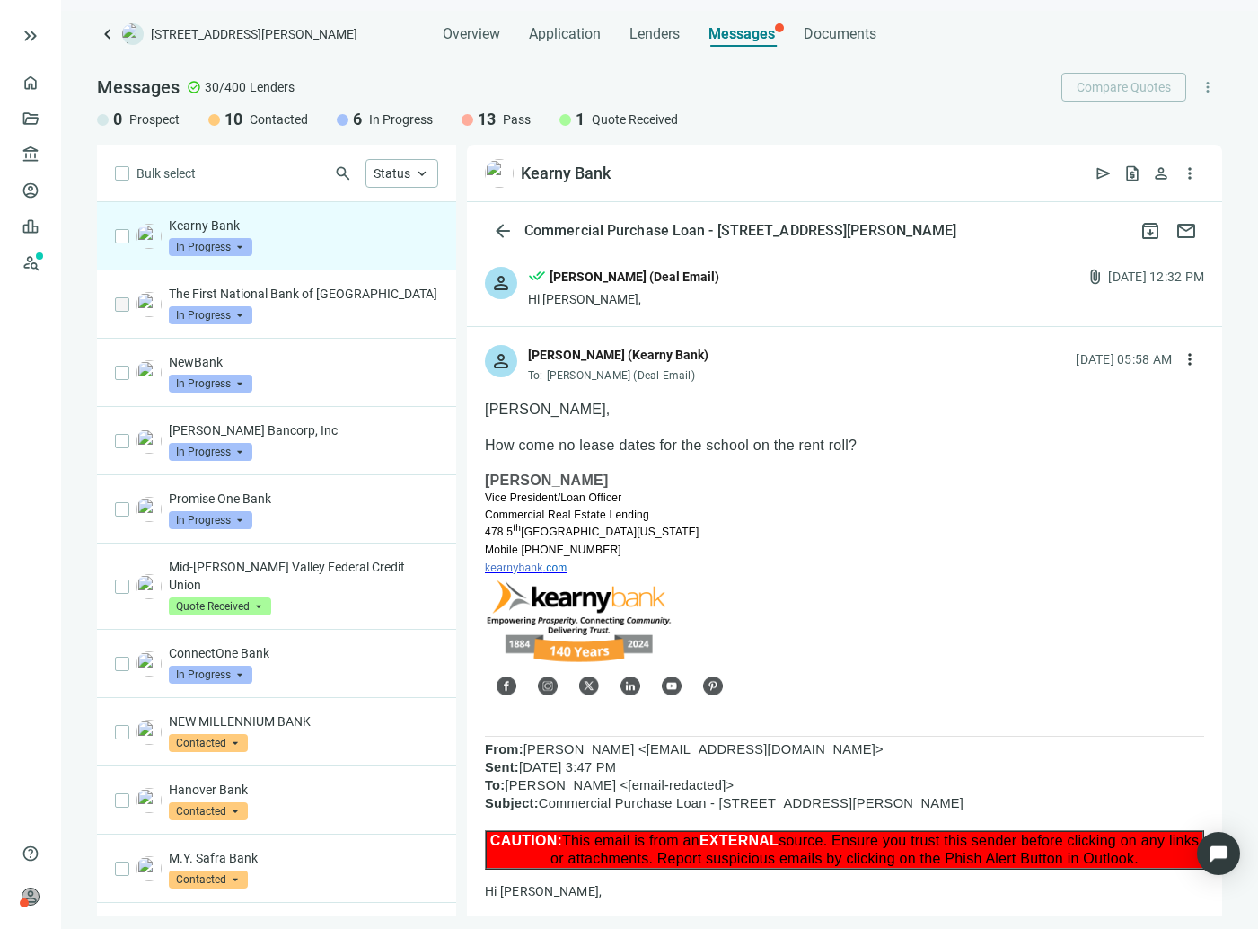
click at [762, 368] on div "person [PERSON_NAME] (Kearny Bank) To: [PERSON_NAME] (Deal Email) [DATE] 05:58 …" at bounding box center [844, 356] width 755 height 59
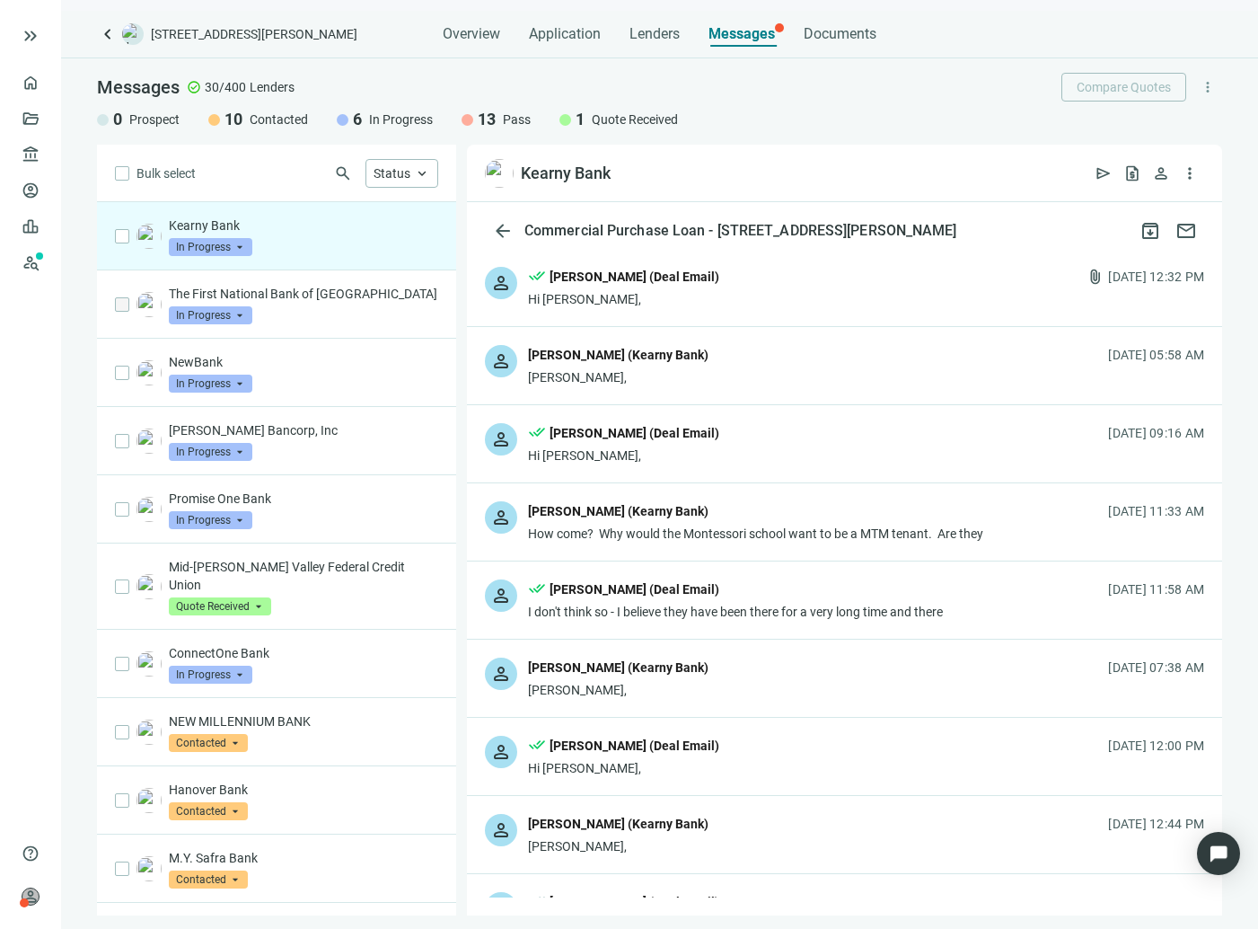
click at [766, 592] on div "done_all [PERSON_NAME] (Deal Email)" at bounding box center [735, 590] width 415 height 23
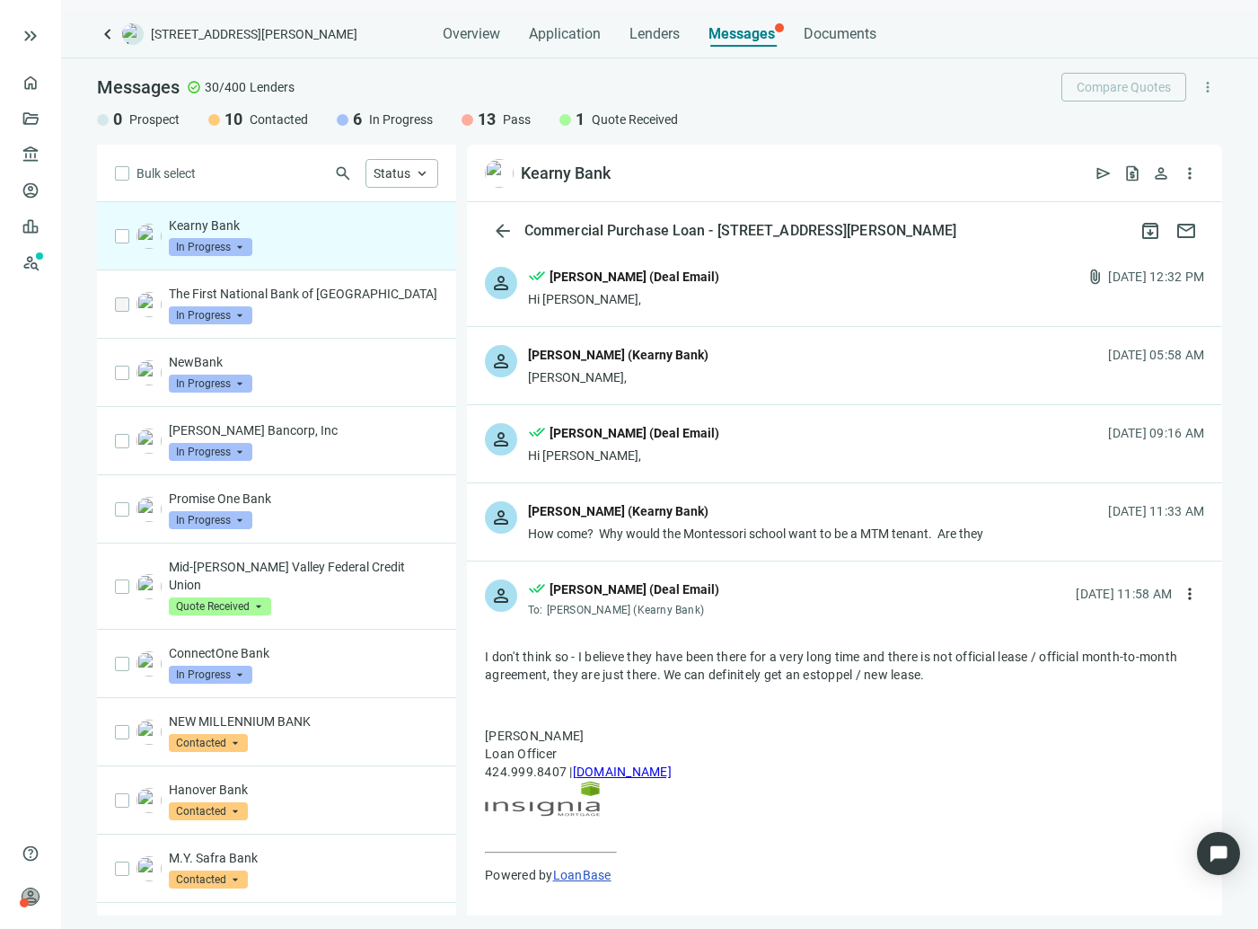
click at [766, 592] on div "person done_all [PERSON_NAME] (Deal Email) To: [PERSON_NAME] (Kearny Bank) [DAT…" at bounding box center [844, 590] width 755 height 59
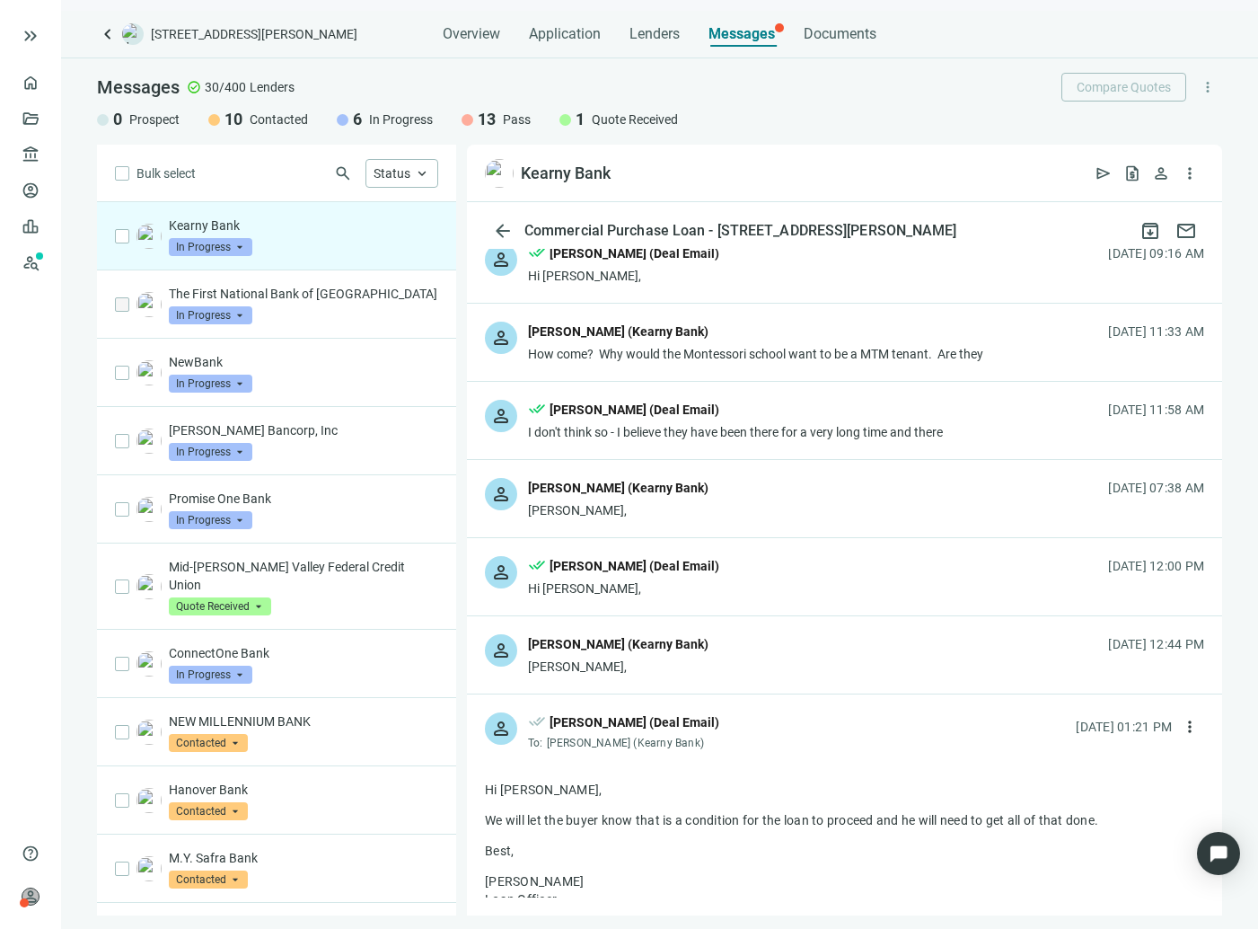
click at [754, 559] on div "person done_all [PERSON_NAME] (Deal Email) Hi [PERSON_NAME], [DATE] 12:00 PM" at bounding box center [844, 576] width 755 height 77
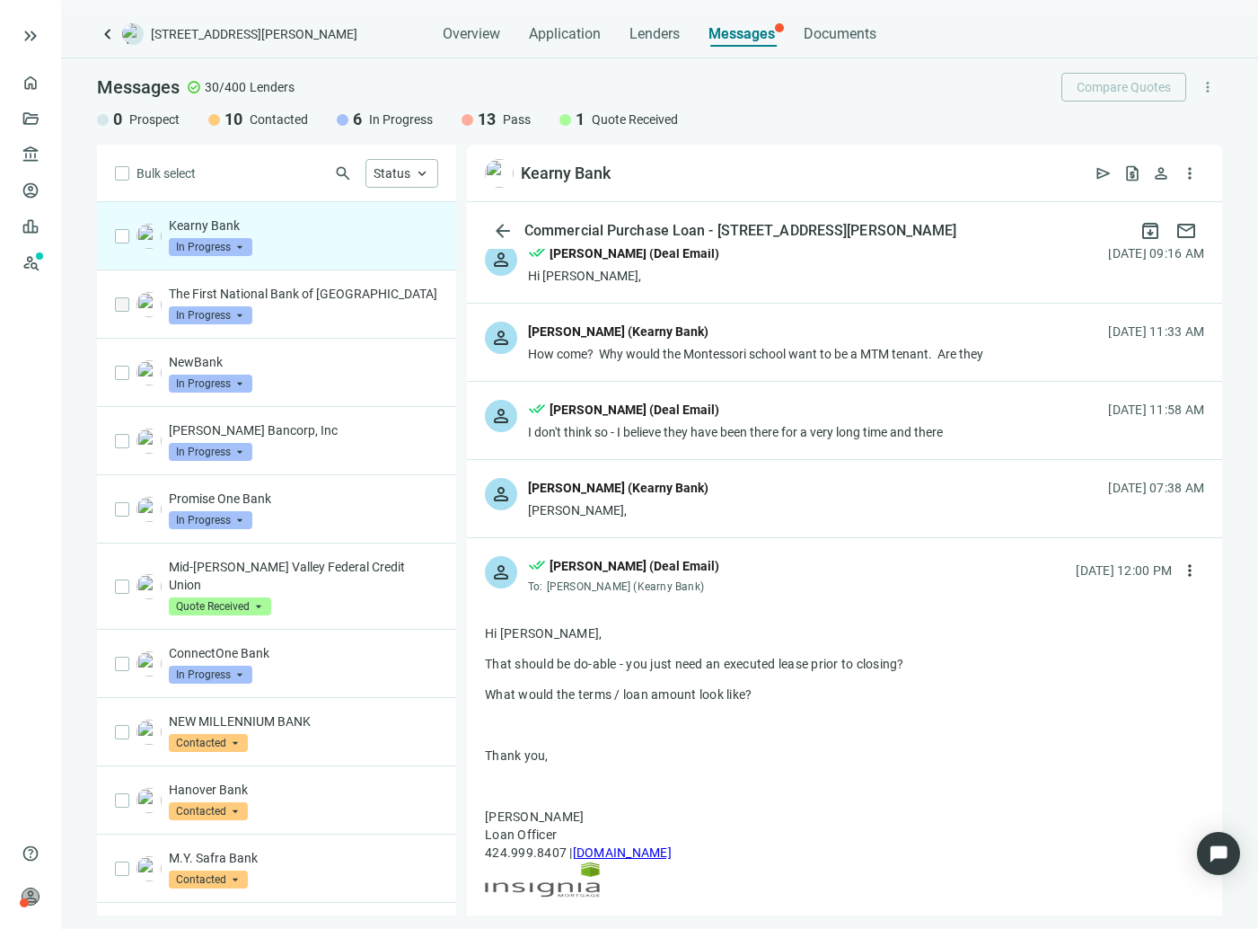
click at [754, 559] on div "person done_all [PERSON_NAME] (Deal Email) To: [PERSON_NAME] (Kearny Bank) [DAT…" at bounding box center [844, 567] width 755 height 59
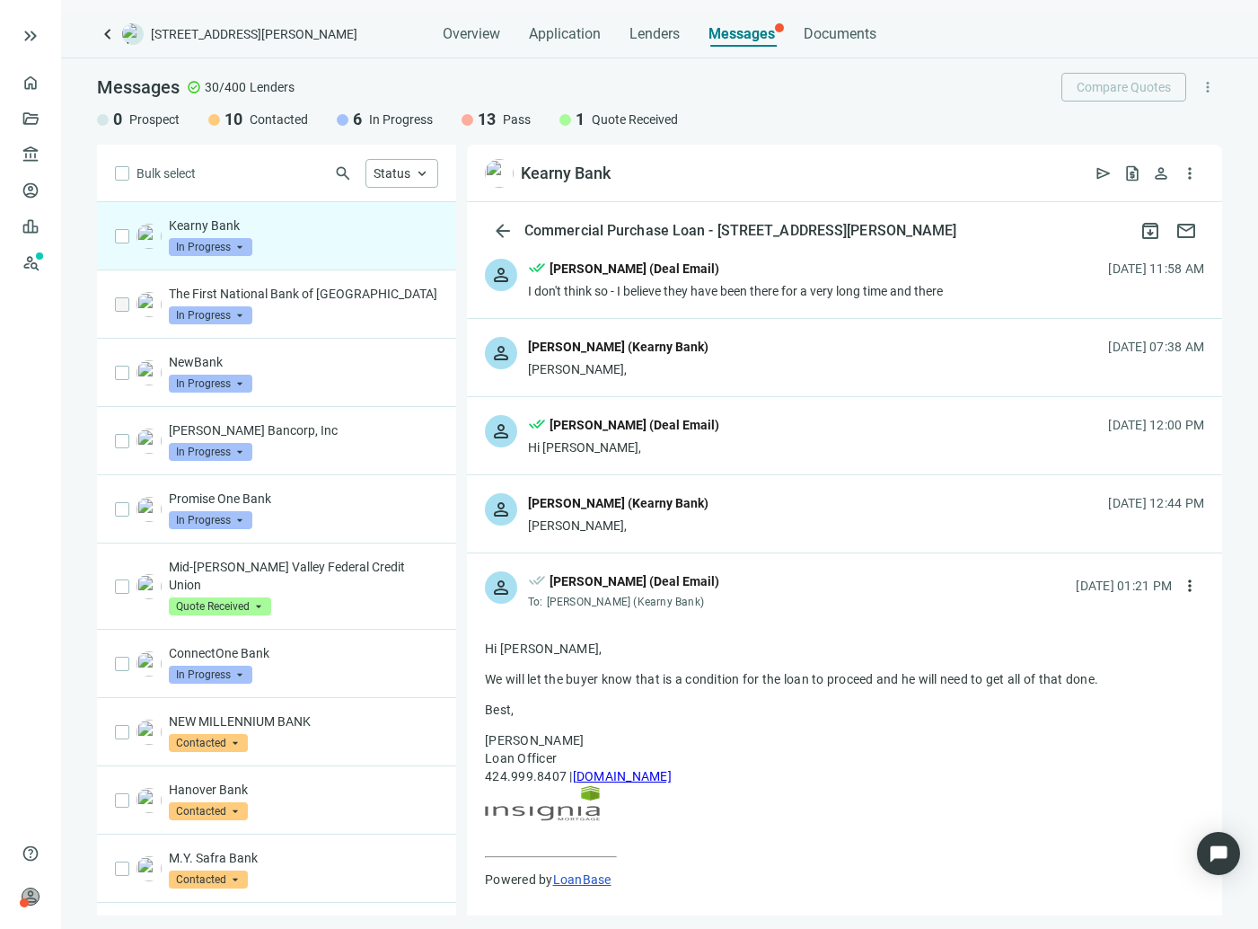
scroll to position [359, 0]
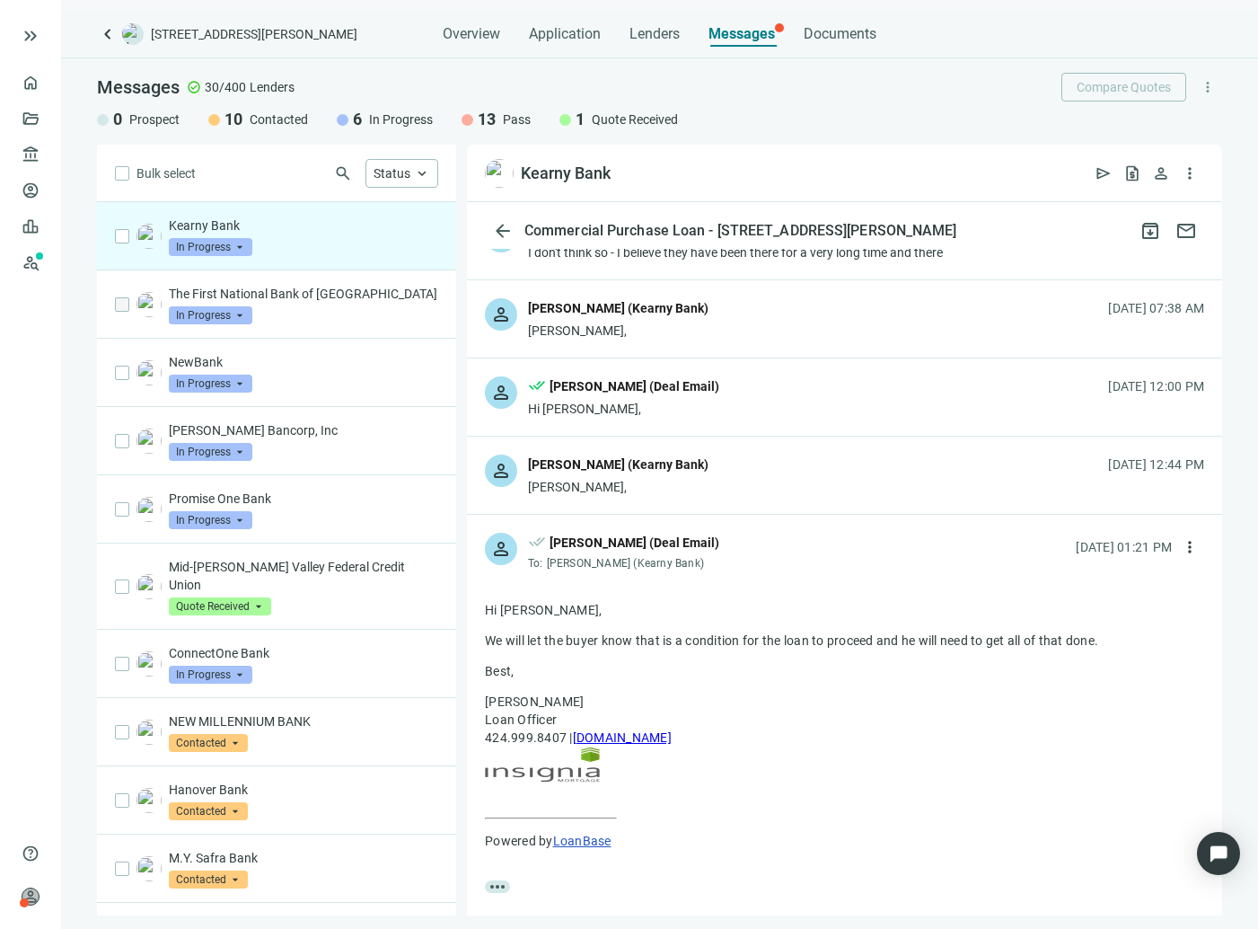
click at [746, 515] on div "person done_all [PERSON_NAME] (Deal Email) To: [PERSON_NAME] (Kearny Bank) [DAT…" at bounding box center [844, 544] width 755 height 59
click at [747, 497] on div "person [PERSON_NAME] (Kearny Bank) [PERSON_NAME], [DATE] 12:44 PM" at bounding box center [844, 474] width 755 height 77
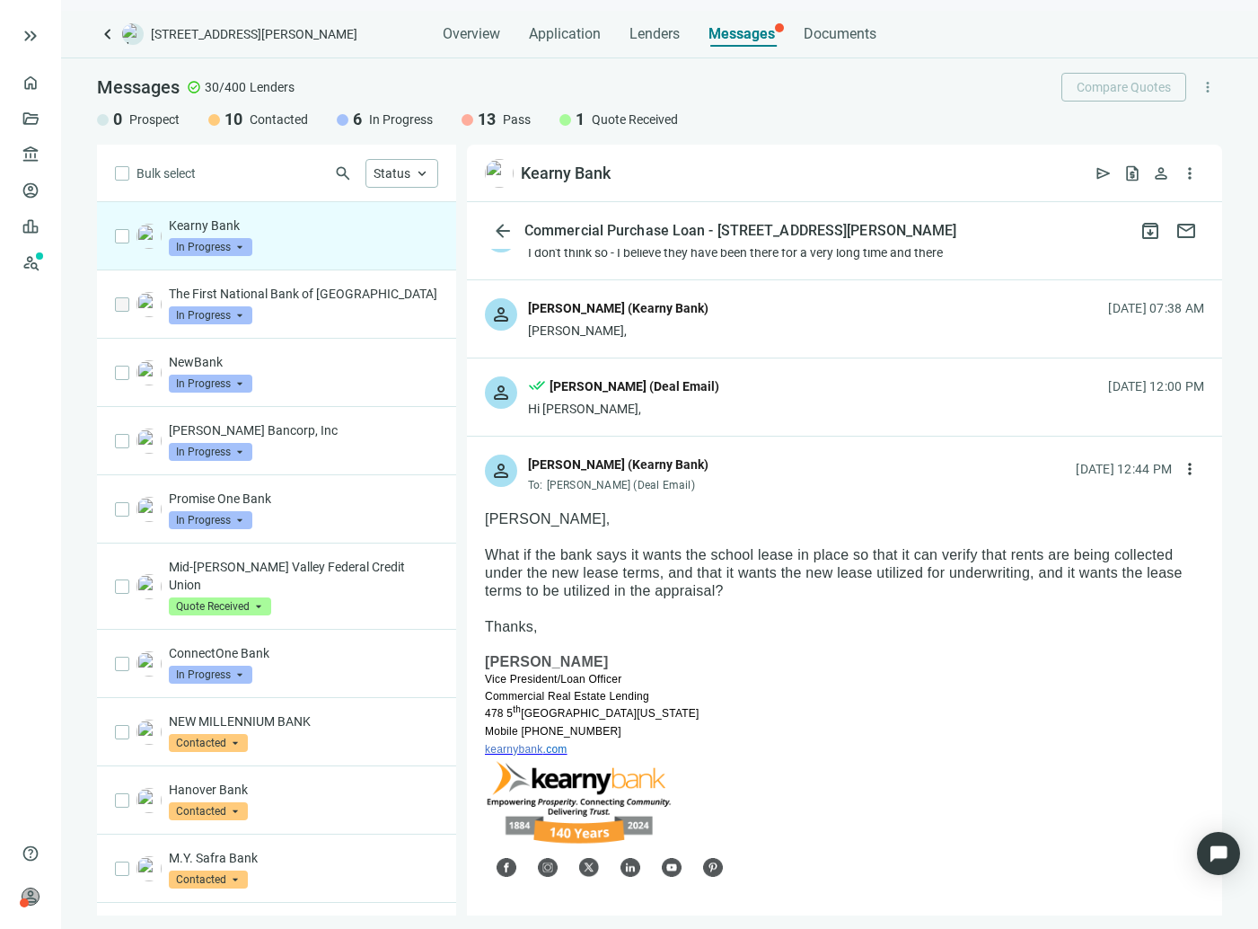
click at [753, 486] on div "person [PERSON_NAME] (Kearny Bank) To: [PERSON_NAME] (Deal Email) [DATE] 12:44 …" at bounding box center [844, 465] width 755 height 59
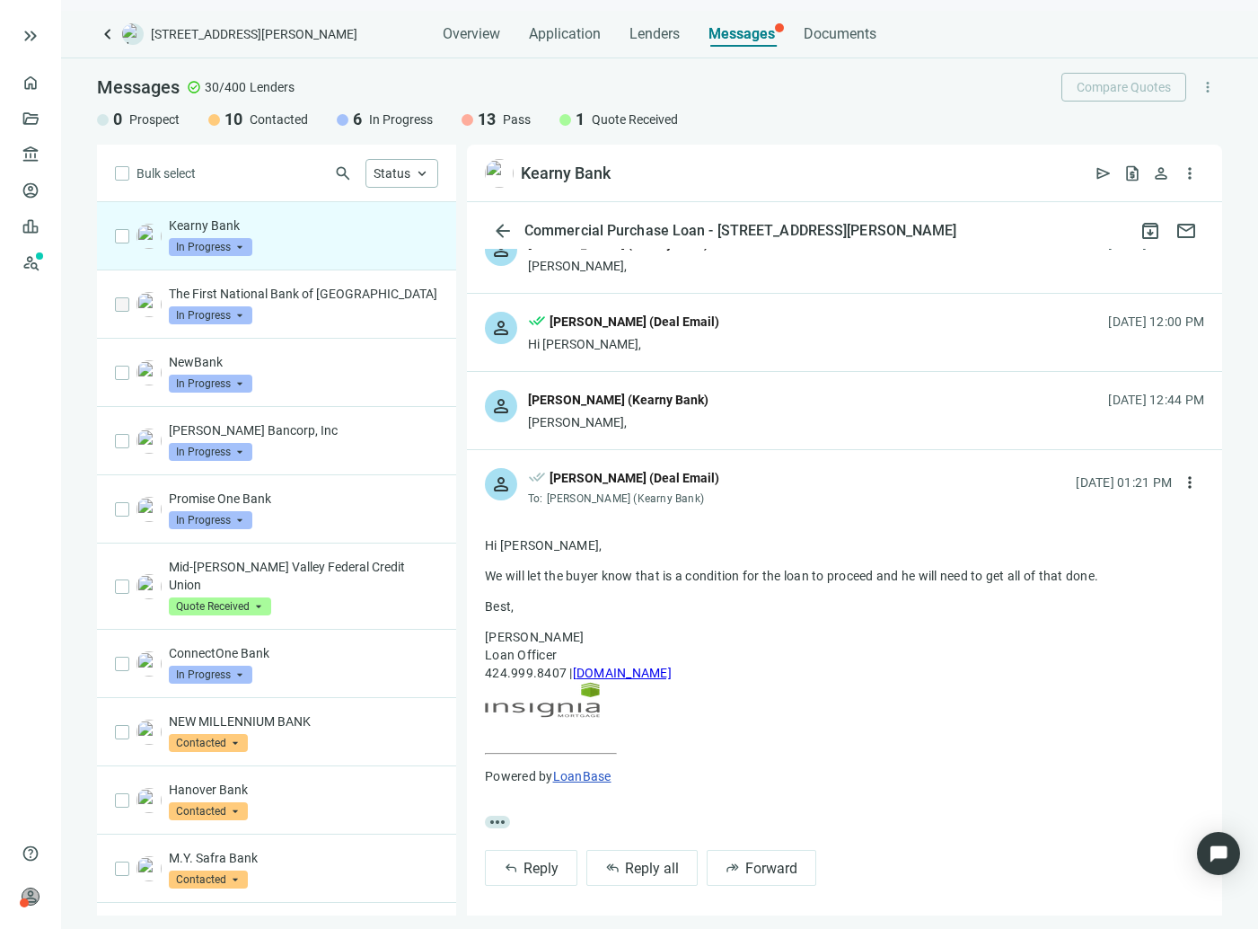
scroll to position [431, 0]
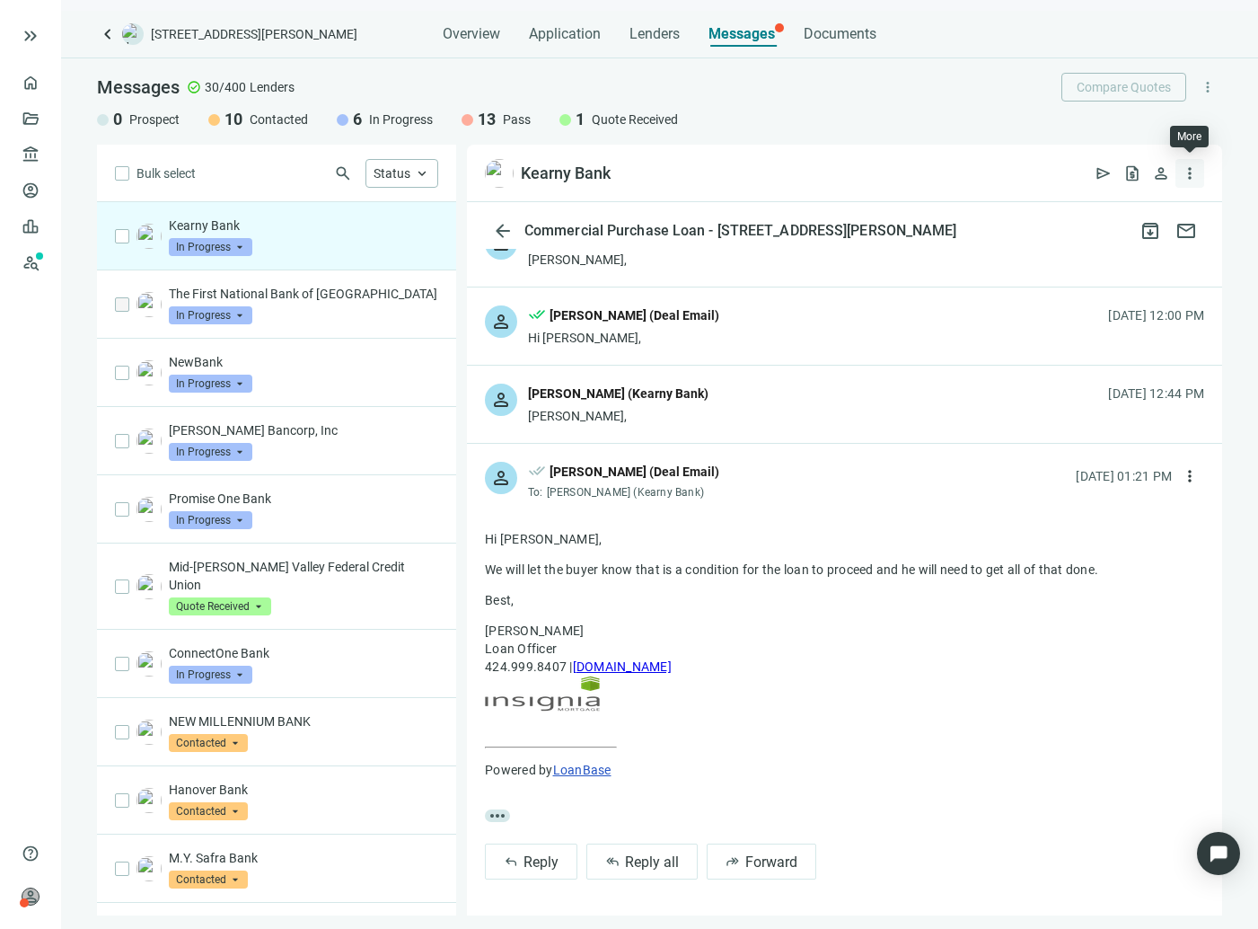
click at [1186, 174] on span "more_vert" at bounding box center [1190, 173] width 18 height 18
click at [1136, 244] on span "Archived emails" at bounding box center [1116, 247] width 87 height 18
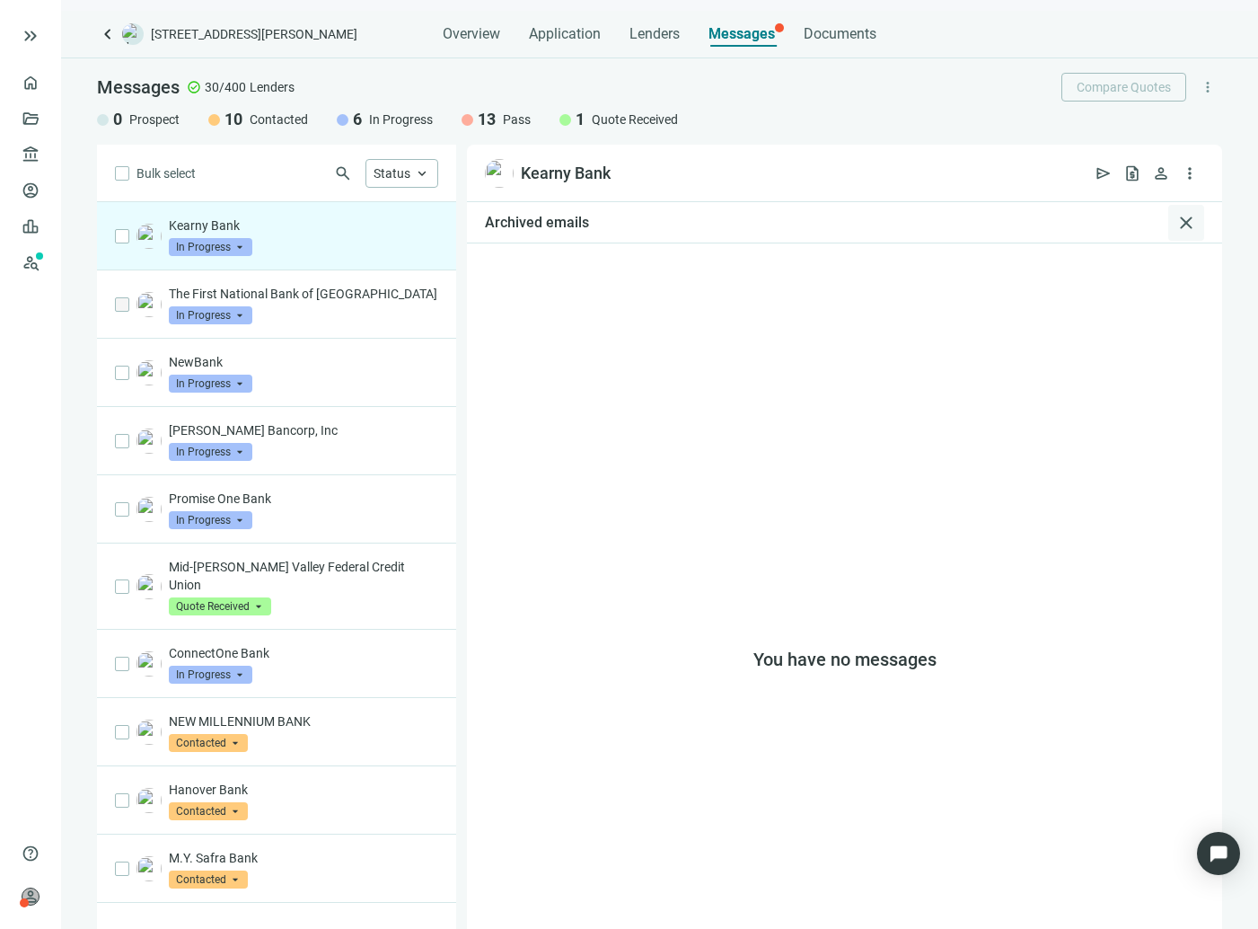
click at [1176, 220] on span "close" at bounding box center [1187, 223] width 22 height 22
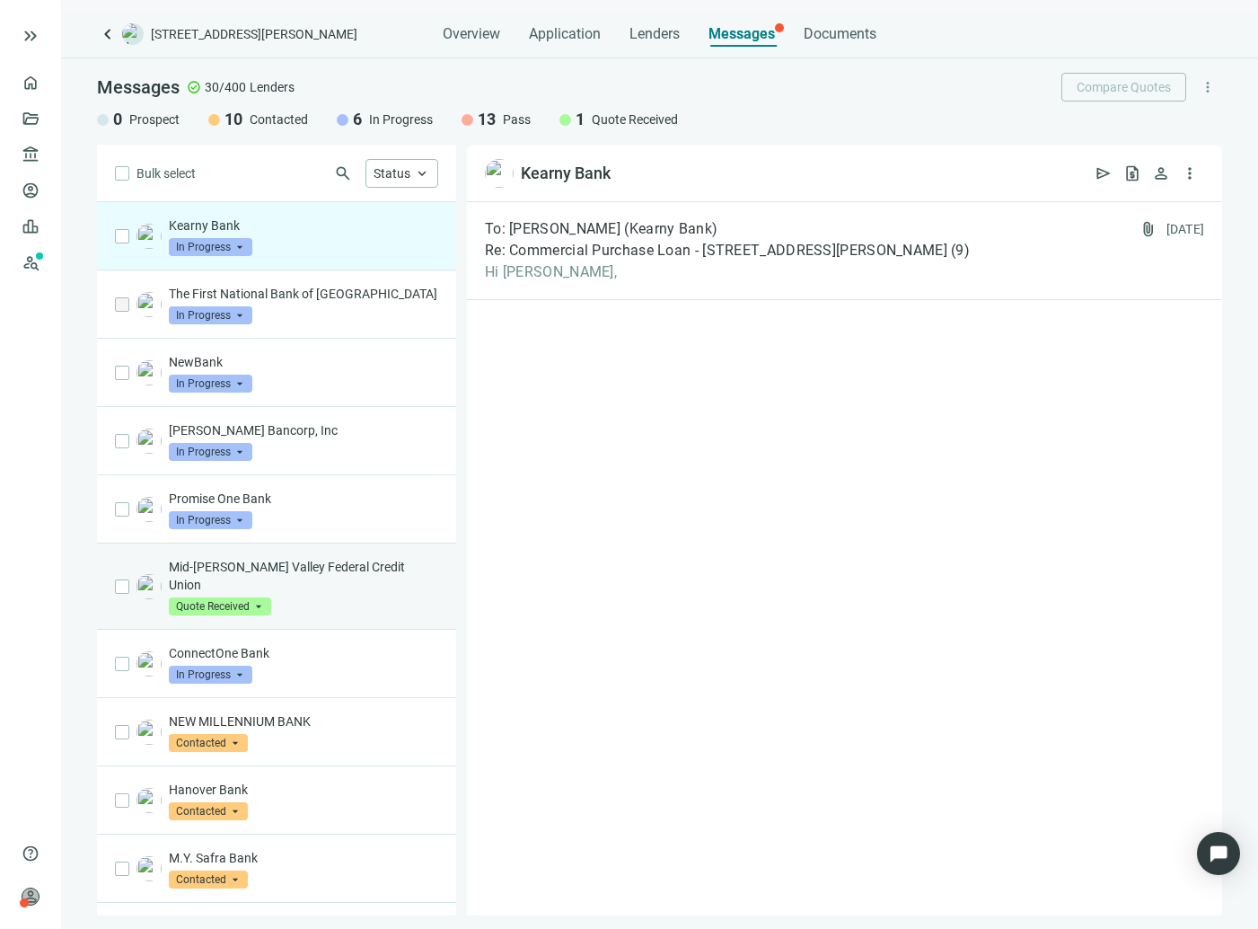
click at [331, 568] on p "Mid-[PERSON_NAME] Valley Federal Credit Union" at bounding box center [303, 576] width 269 height 36
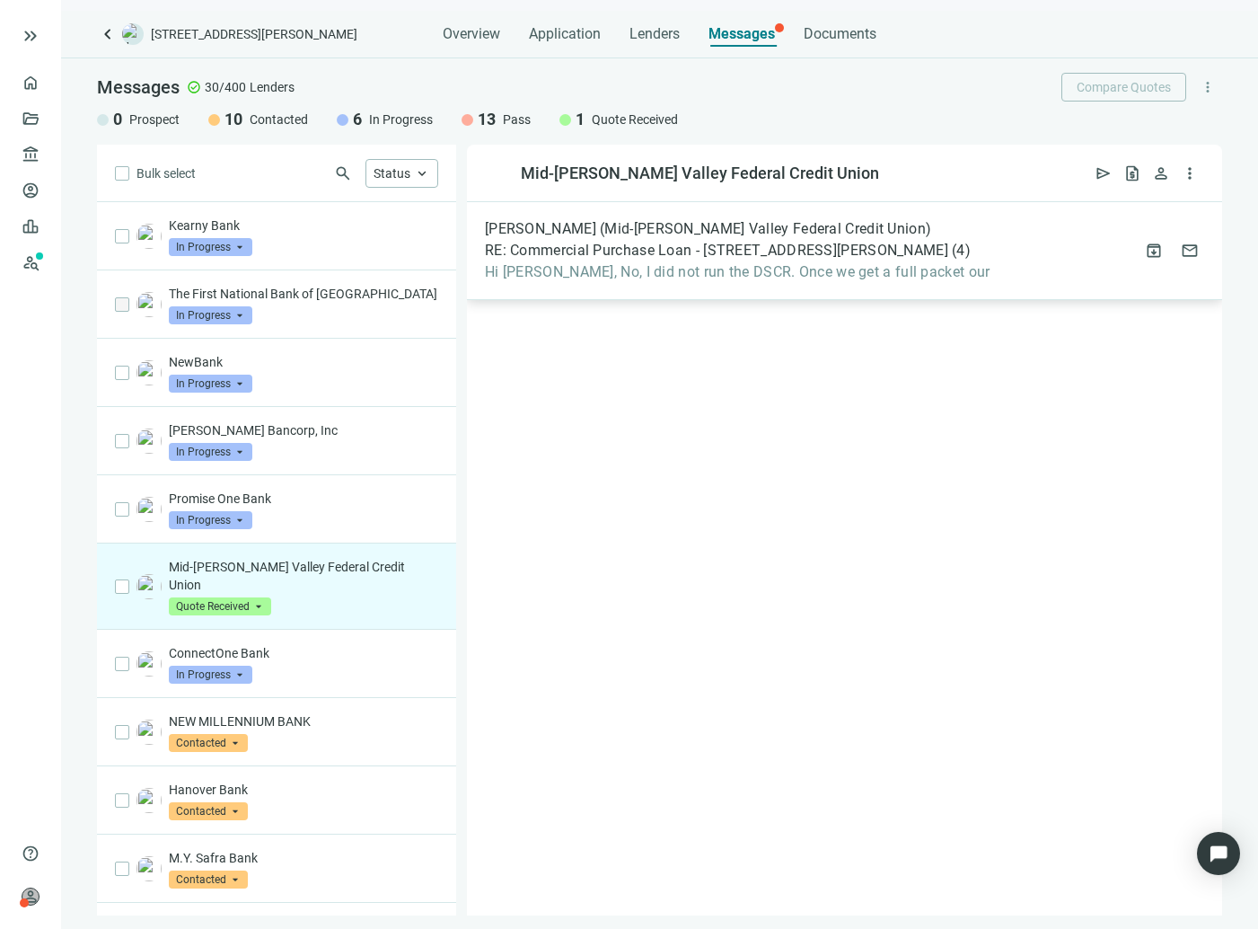
click at [639, 281] on div "[PERSON_NAME] (Mid-[PERSON_NAME] Valley Federal Credit Union) RE: Commercial Pu…" at bounding box center [844, 251] width 755 height 98
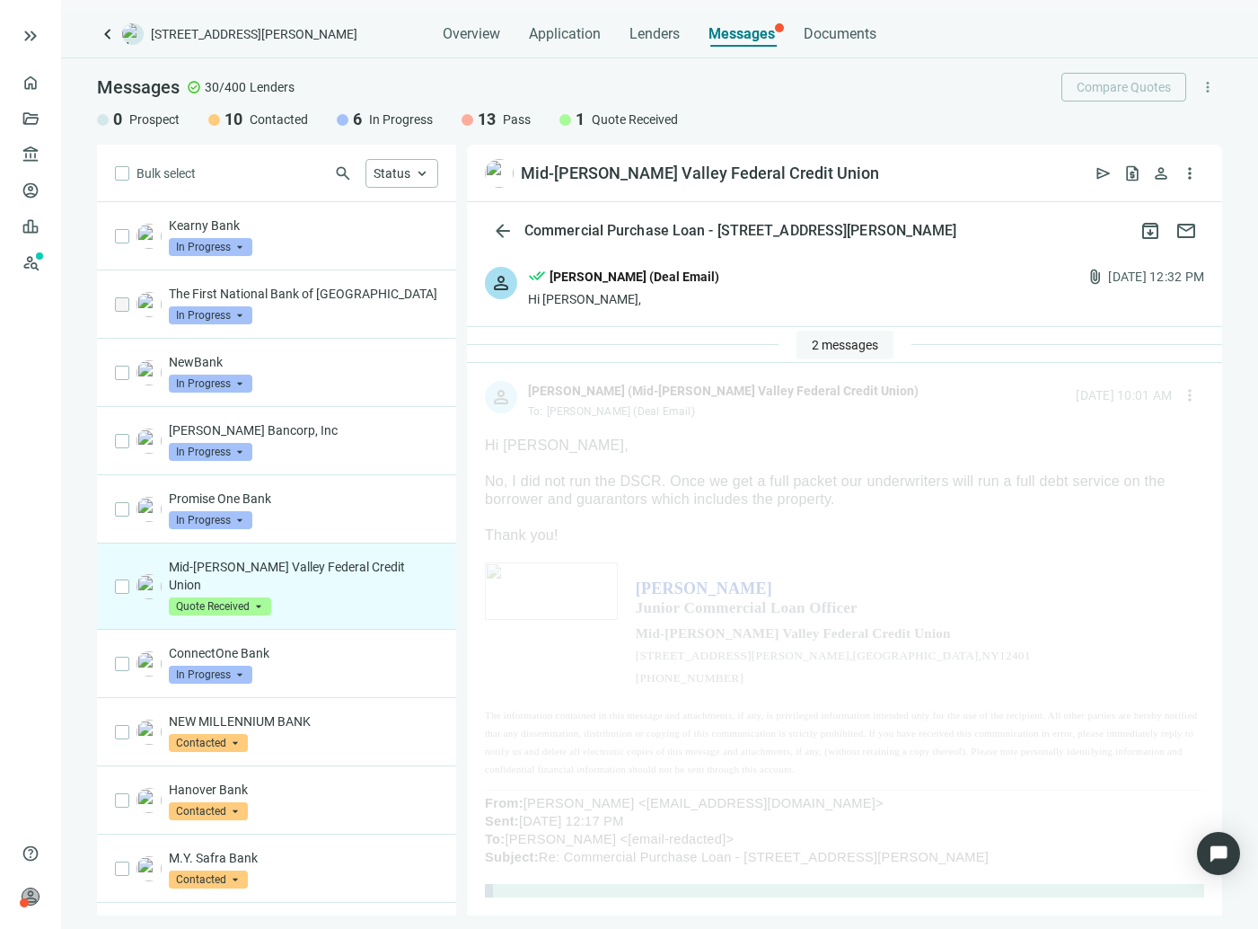
click at [815, 342] on span "2 messages" at bounding box center [845, 345] width 66 height 14
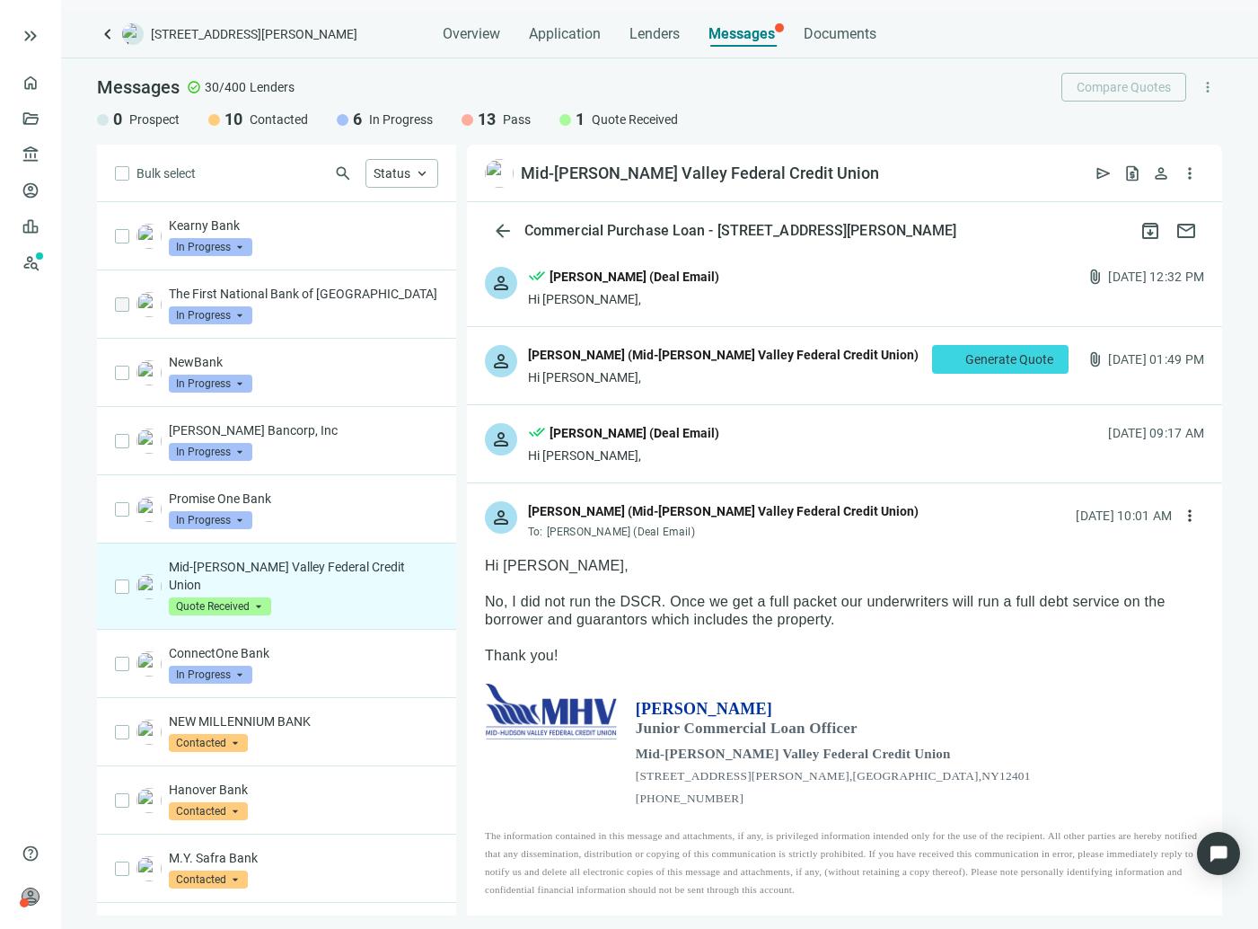
click at [702, 446] on div "Hi [PERSON_NAME]," at bounding box center [623, 455] width 191 height 18
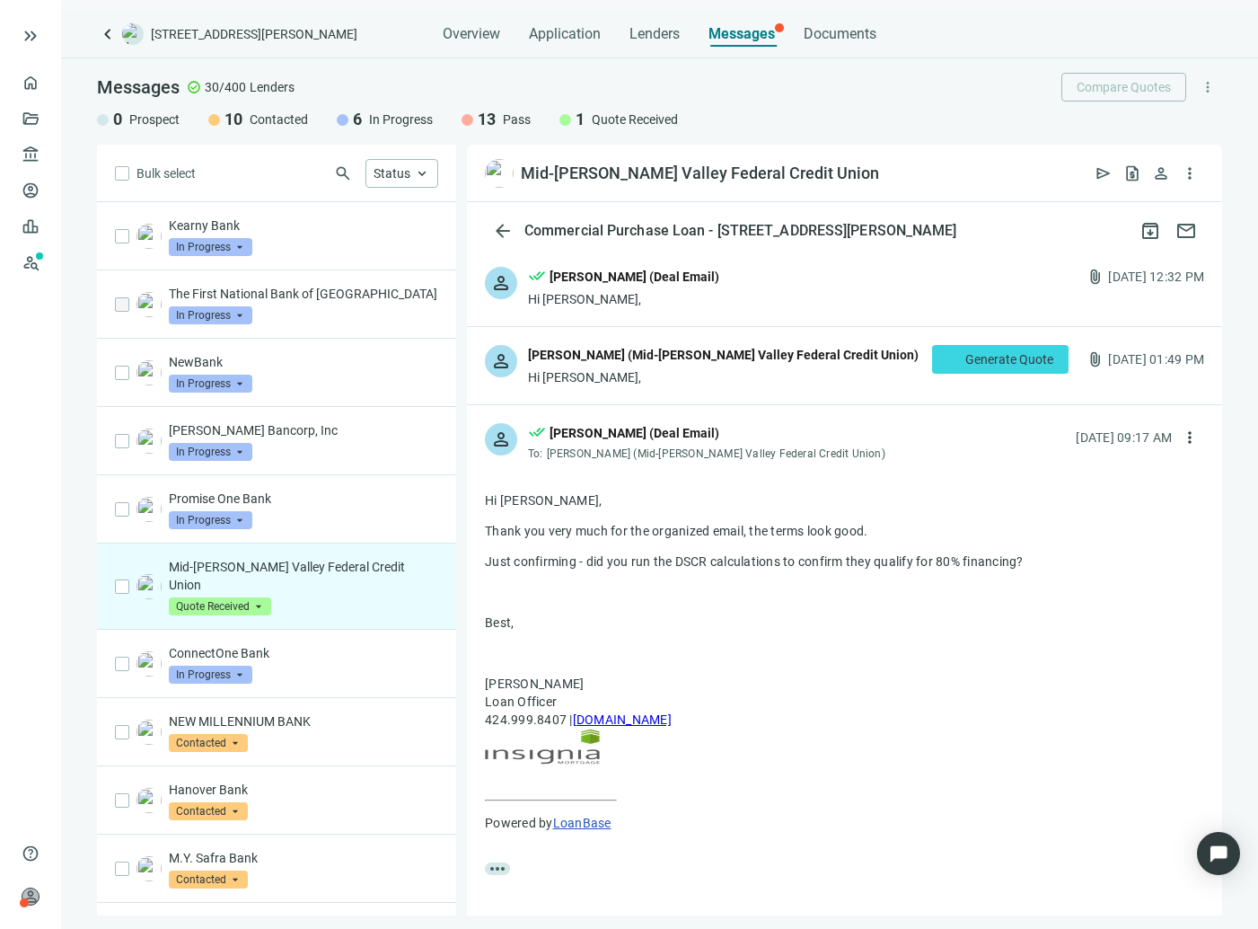
click at [639, 342] on div "person [PERSON_NAME] (Mid-[PERSON_NAME] Valley Federal Credit Union) Hi [PERSON…" at bounding box center [844, 365] width 755 height 77
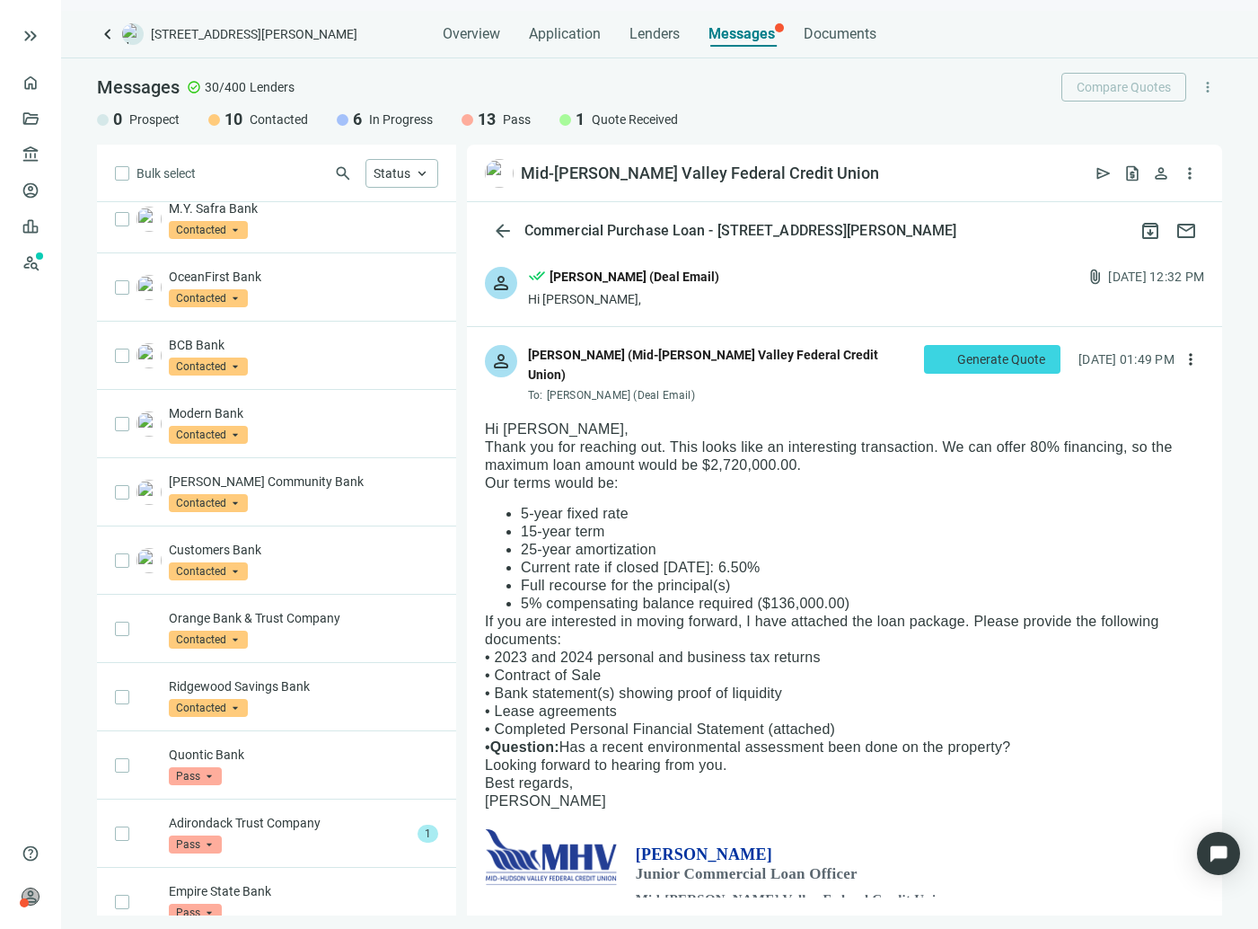
scroll to position [710, 0]
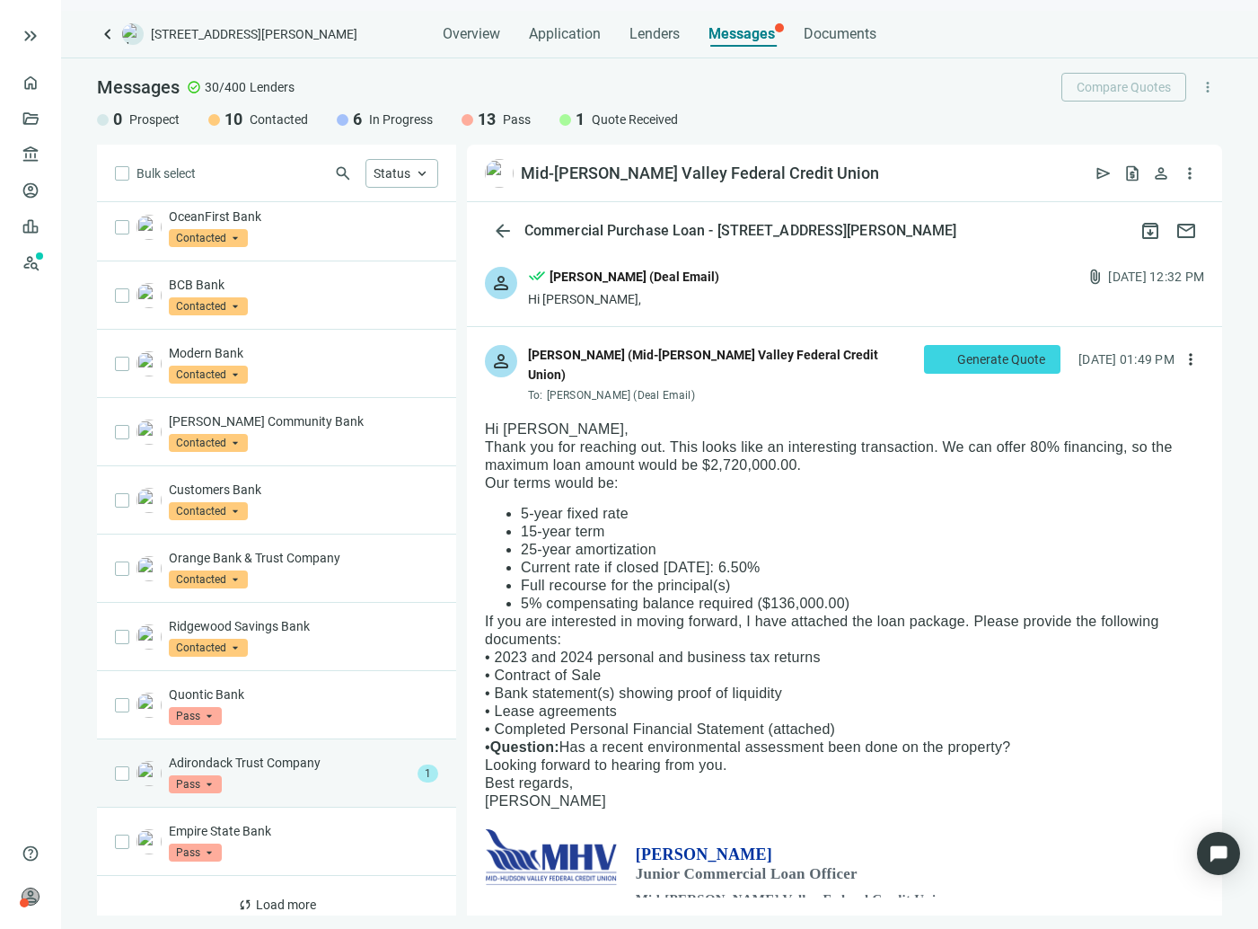
click at [301, 766] on div "Adirondack Trust Company Pass arrow_drop_down" at bounding box center [290, 774] width 242 height 40
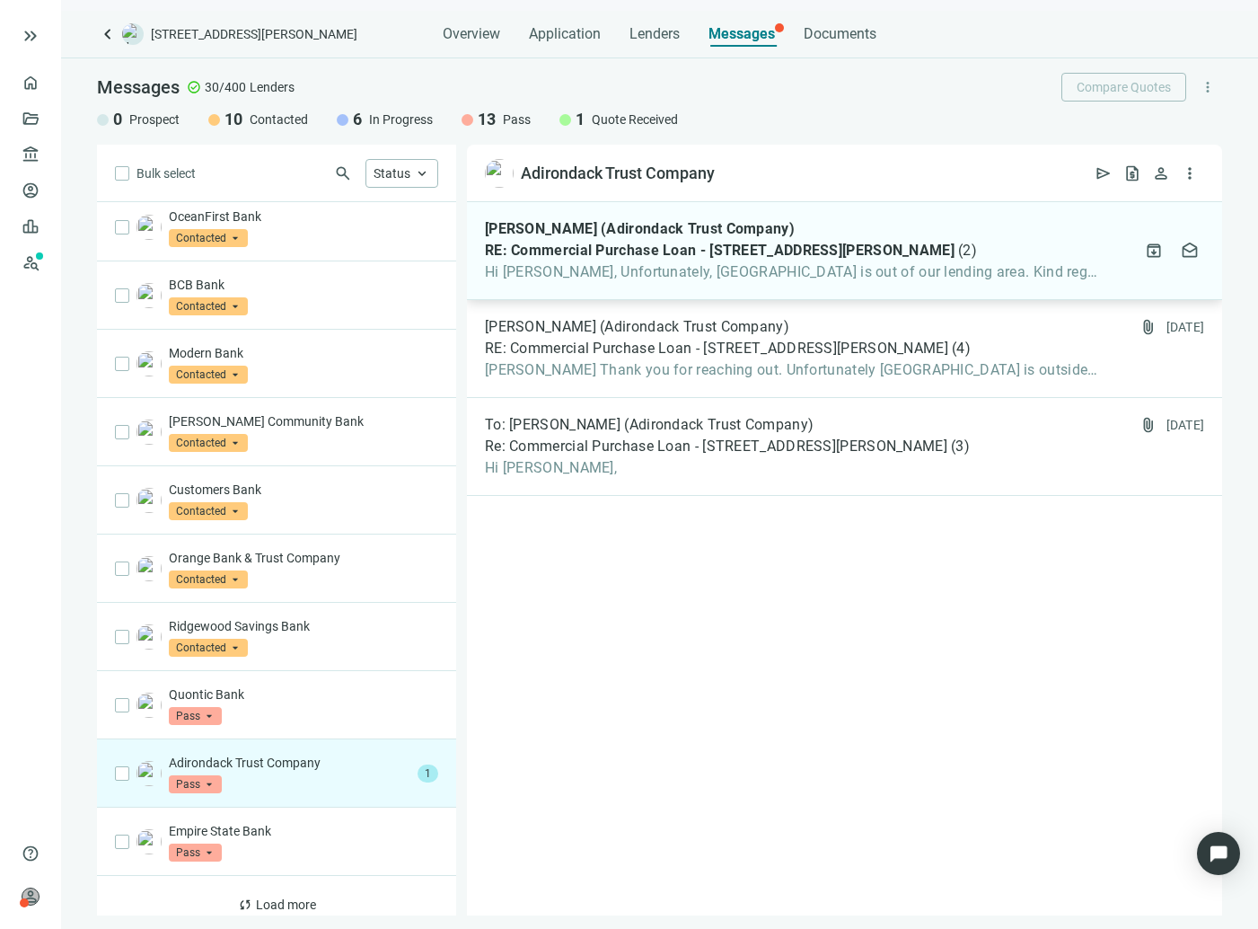
click at [586, 240] on div "[PERSON_NAME] (Adirondack Trust Company) RE: Commercial Purchase Loan - [STREET…" at bounding box center [793, 250] width 616 height 61
